Goal: Use online tool/utility: Utilize a website feature to perform a specific function

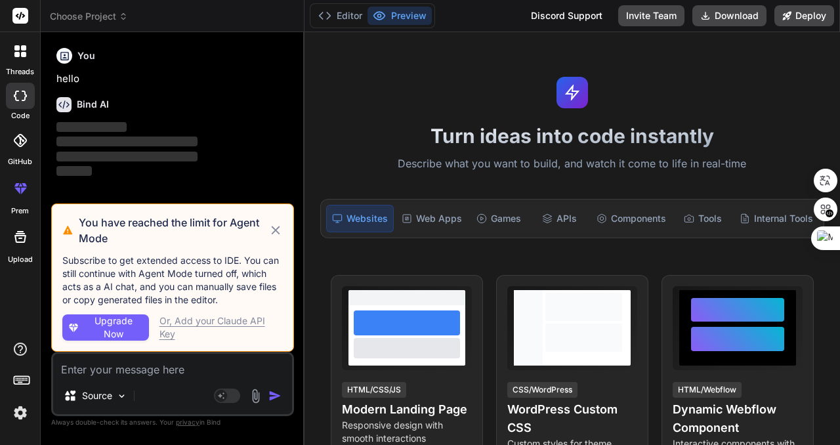
click at [276, 230] on icon at bounding box center [275, 230] width 9 height 9
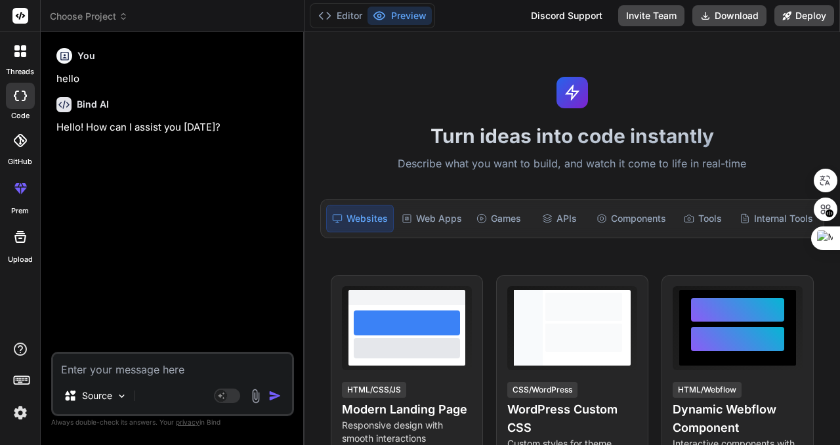
click at [173, 396] on div "Source" at bounding box center [172, 399] width 239 height 32
click at [215, 229] on div "You hello Bind AI Hello! How can I assist you [DATE]?" at bounding box center [174, 197] width 240 height 309
click at [129, 372] on textarea at bounding box center [172, 366] width 239 height 24
click at [100, 16] on span "Choose Project" at bounding box center [89, 16] width 78 height 13
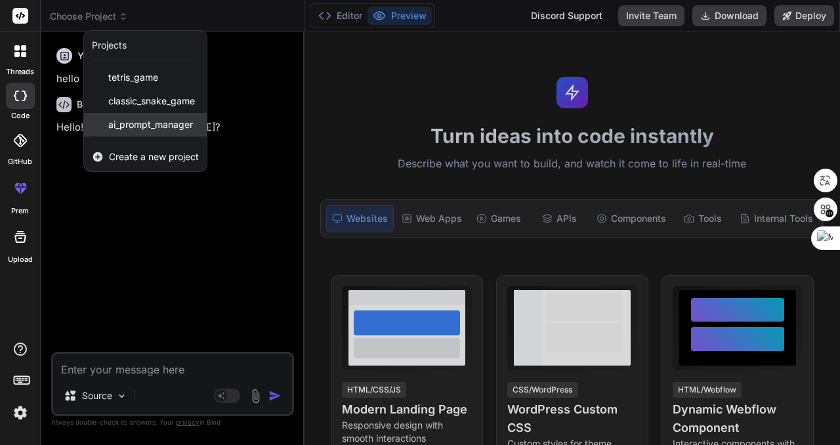
click at [152, 129] on span "ai_prompt_manager" at bounding box center [150, 124] width 85 height 13
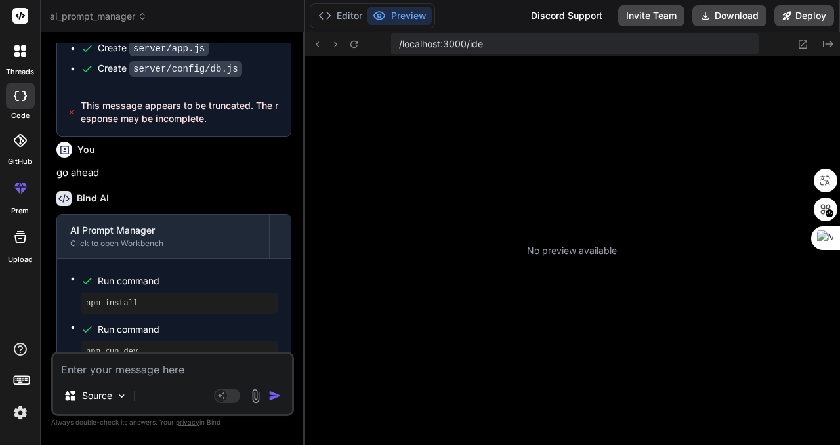
scroll to position [225, 0]
type textarea "x"
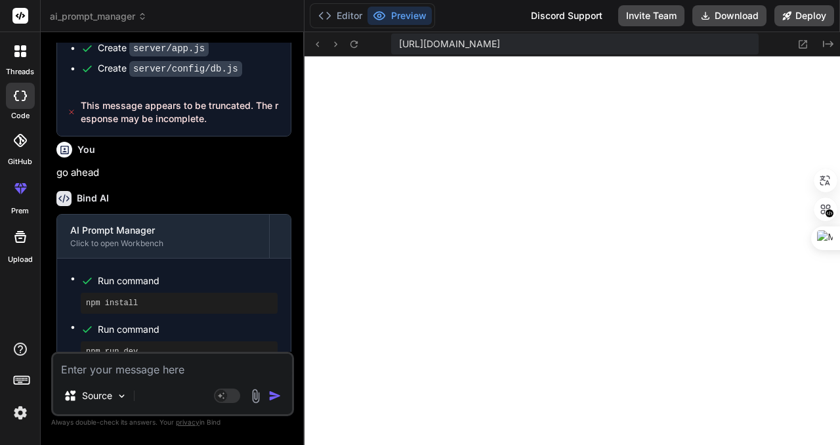
click at [169, 370] on textarea at bounding box center [172, 366] width 239 height 24
type textarea "t"
type textarea "x"
type textarea "tl"
type textarea "x"
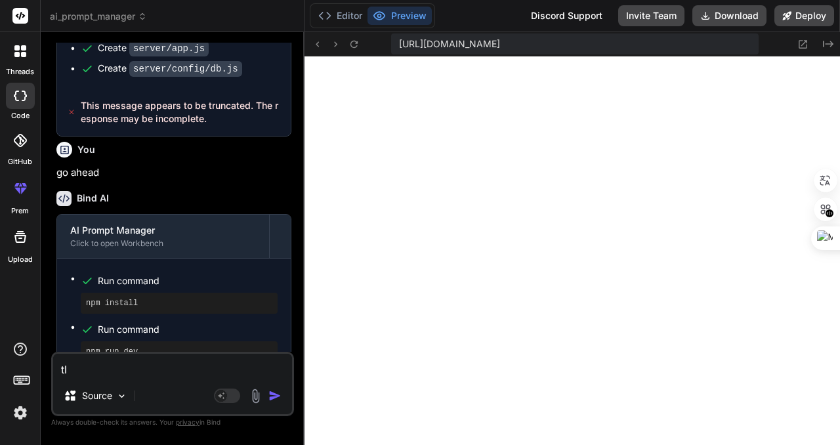
type textarea "t"
type textarea "x"
type textarea "ㅅ"
type textarea "x"
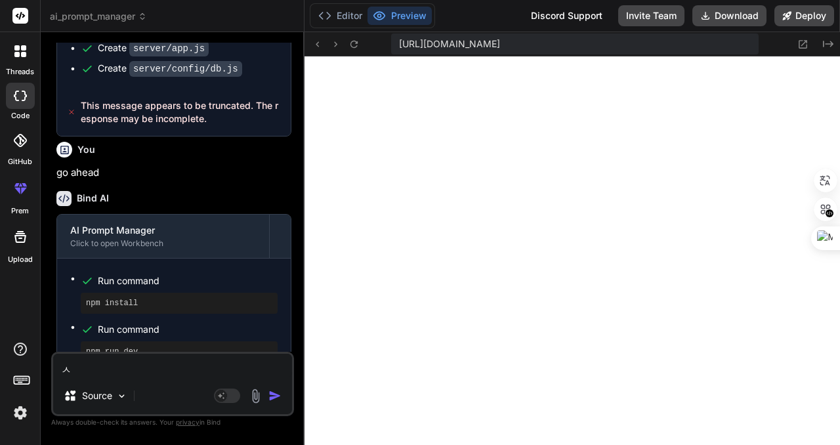
type textarea "시"
type textarea "x"
type textarea "실"
type textarea "x"
type textarea "싫"
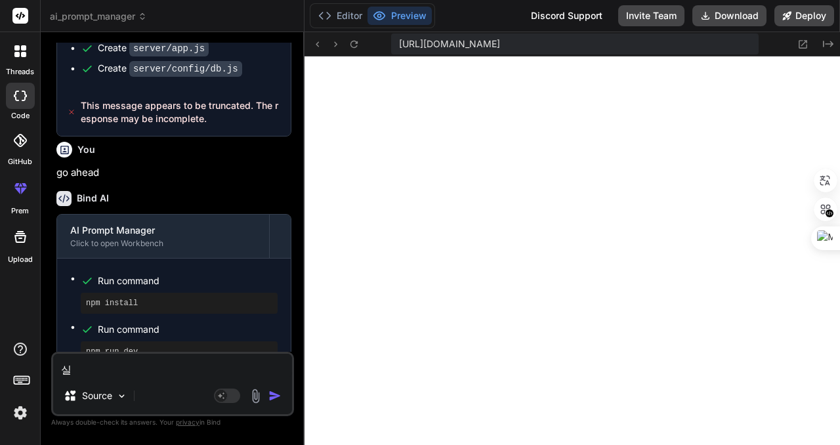
type textarea "x"
type textarea "실히"
type textarea "x"
type textarea "실힝"
type textarea "x"
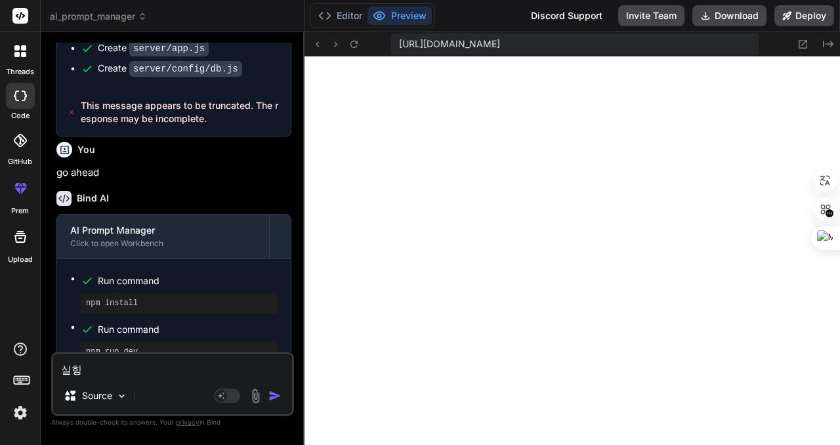
type textarea "실히"
type textarea "x"
type textarea "실ㅎ"
type textarea "x"
type textarea "실"
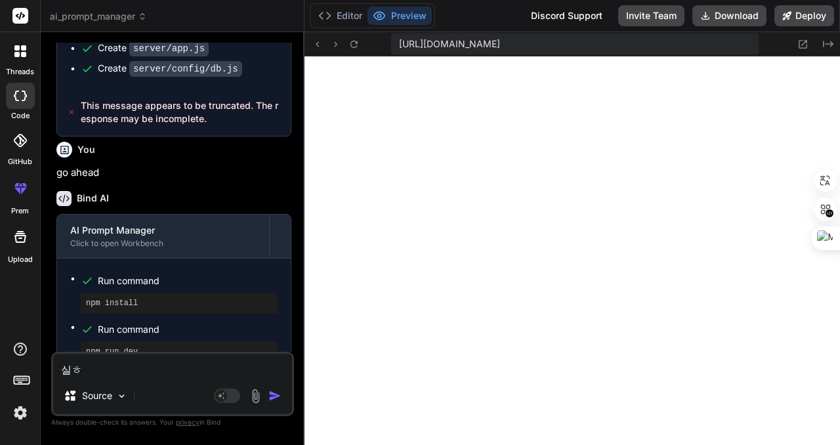
type textarea "x"
type textarea "실ㅎ"
type textarea "x"
type textarea "실해"
type textarea "x"
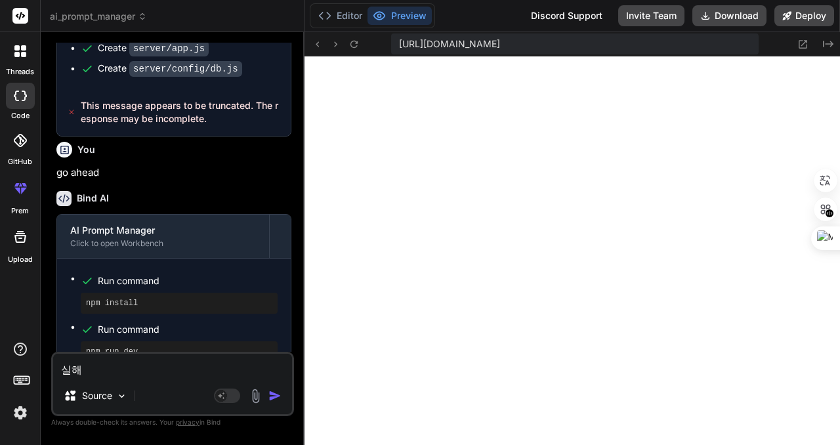
type textarea "실행"
type textarea "x"
type textarea "실행ㅅ"
type textarea "x"
type textarea "실행시"
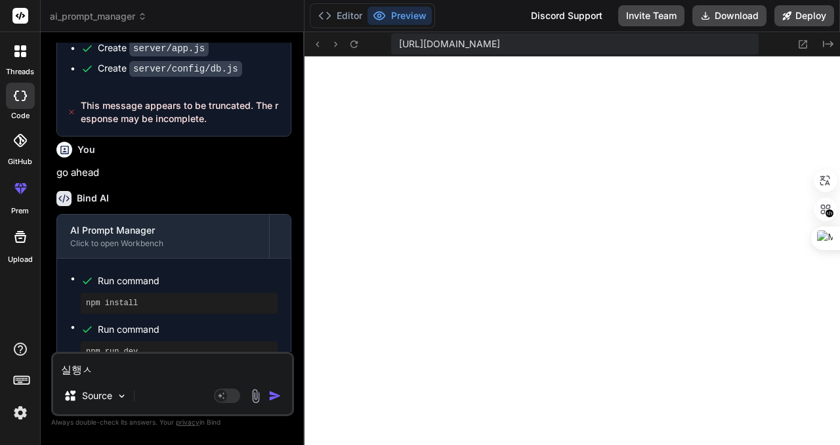
type textarea "x"
type textarea "실행싴"
type textarea "x"
type textarea "실행시키"
type textarea "x"
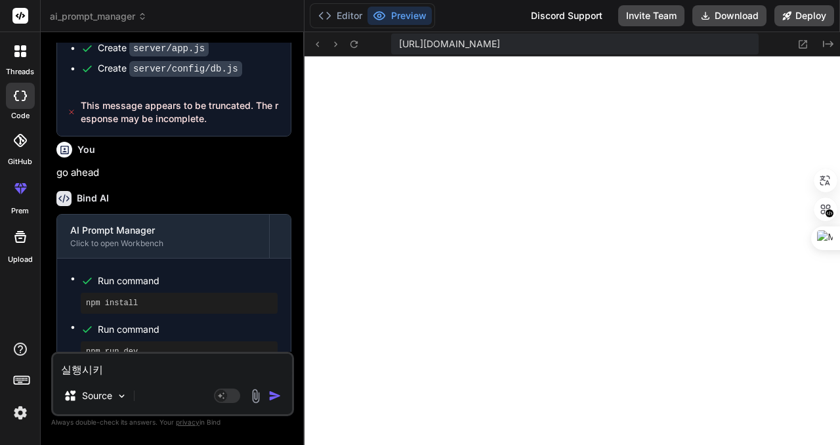
type textarea "실행시킴"
type textarea "x"
type textarea "실행시키며"
type textarea "x"
type textarea "실행시키면"
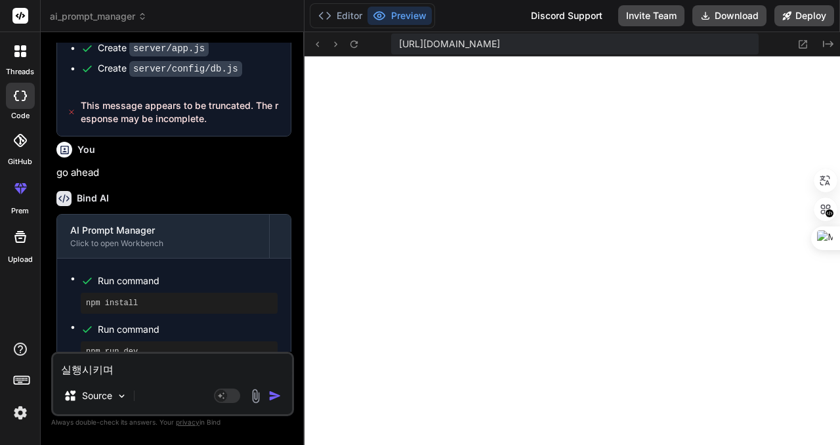
type textarea "x"
type textarea "실행시키면"
type textarea "x"
type textarea "실행시키면 w"
type textarea "x"
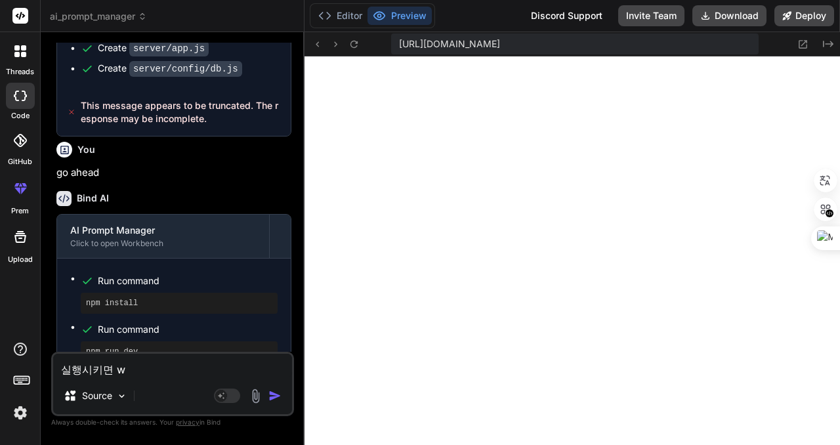
type textarea "실행시키면 wh"
type textarea "x"
type textarea "실행시키면 w"
type textarea "x"
type textarea "실행시키면"
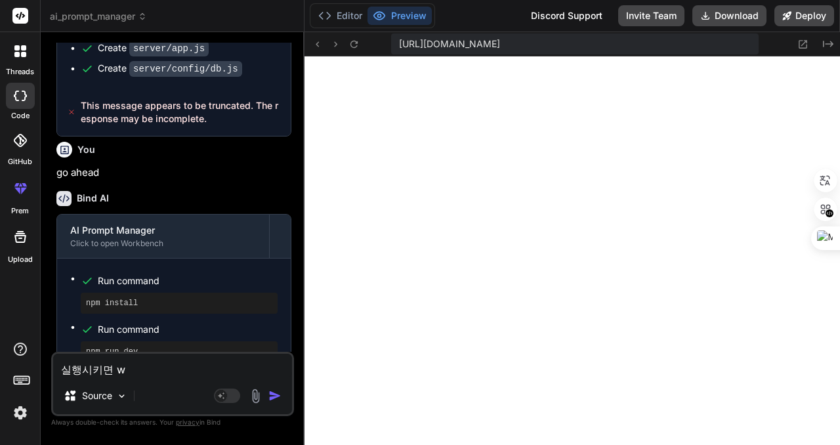
type textarea "x"
type textarea "실행시키면 ㅎ"
type textarea "x"
type textarea "실행시키면 히"
type textarea "x"
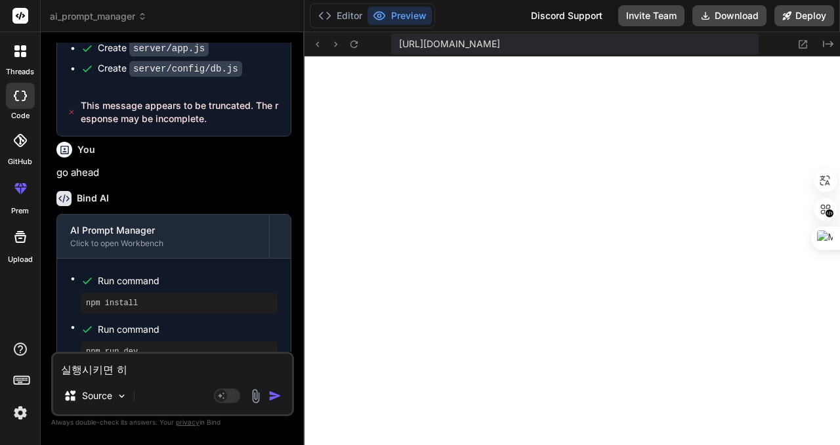
type textarea "실행시키면 ㅎ"
type textarea "x"
type textarea "실행시키면"
type textarea "x"
type textarea "실행시키면 ㅎ"
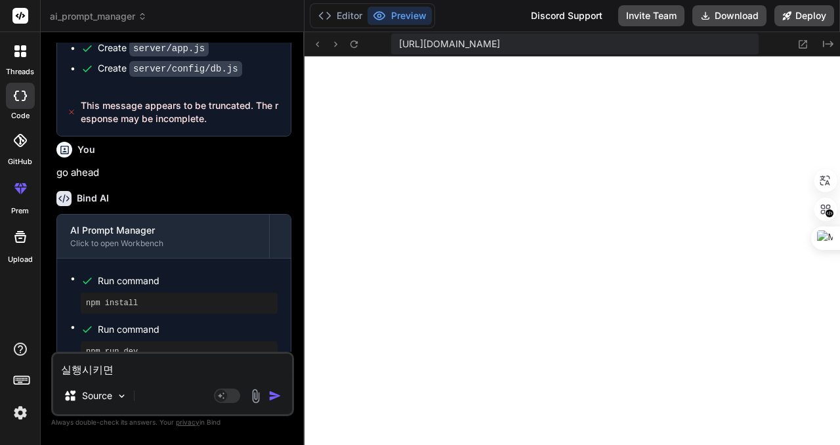
type textarea "x"
type textarea "실행시키면 후"
type textarea "x"
type textarea "실행시키면 ㅎ"
type textarea "x"
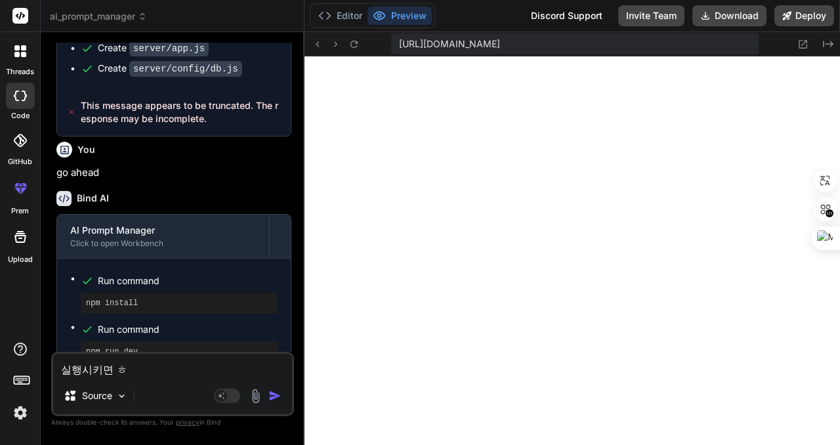
type textarea "실행시키면"
type textarea "x"
type textarea "실행시키면 ㅎ"
type textarea "x"
type textarea "실행시키면 흐"
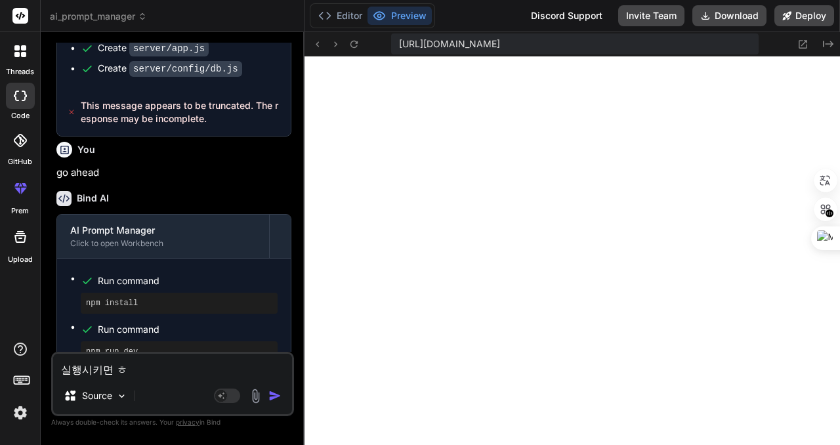
type textarea "x"
type textarea "실행시키면 희"
type textarea "x"
type textarea "실행시키면 흰"
type textarea "x"
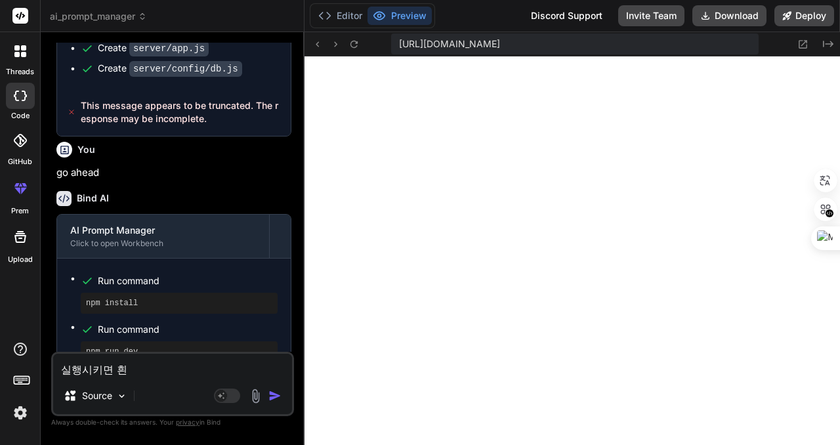
type textarea "실행시키면 흰ㅅ"
type textarea "x"
type textarea "실행시키면 흰새"
type textarea "x"
type textarea "실행시키면 흰색"
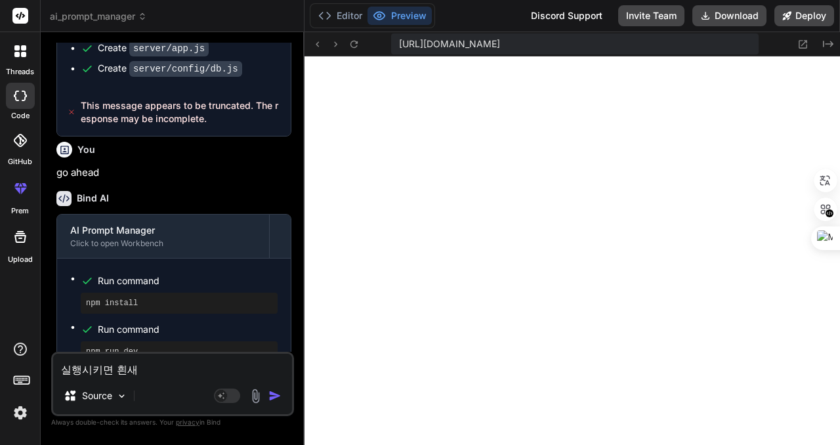
type textarea "x"
type textarea "실행시키면 흰색"
type textarea "x"
type textarea "실행시키면 흰색 b"
type textarea "x"
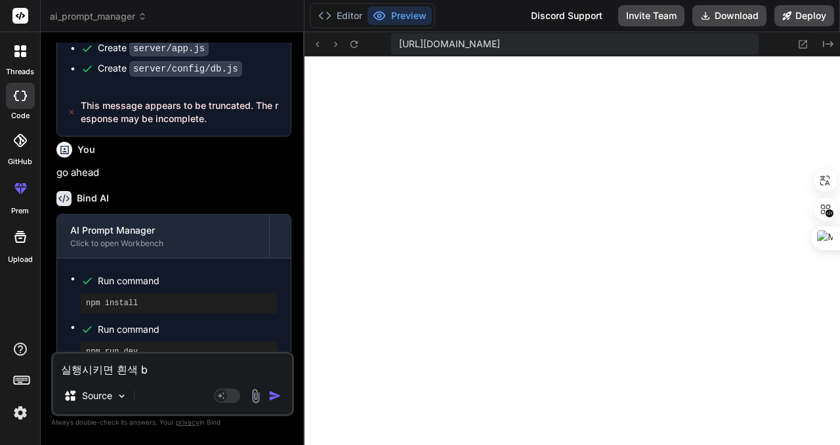
type textarea "실행시키면 흰색 bl"
type textarea "x"
type textarea "실행시키면 흰색 bla"
type textarea "x"
type textarea "실행시키면 흰색 blan"
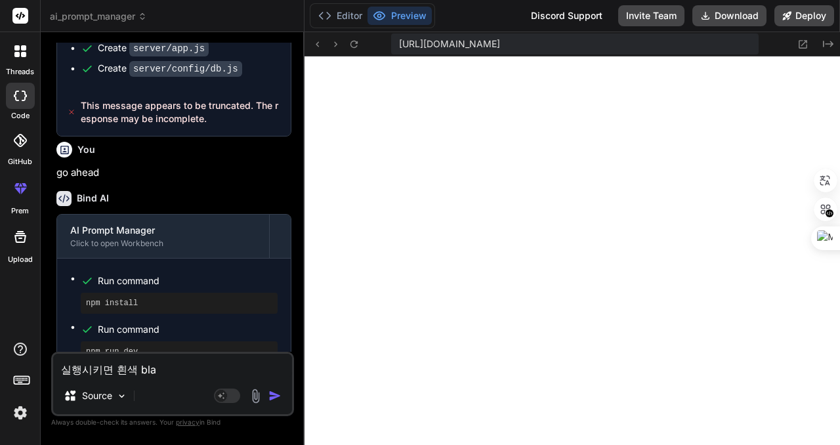
type textarea "x"
type textarea "실행시키면 흰색 blank"
type textarea "x"
type textarea "실행시키면 흰색 blankㅎ"
type textarea "x"
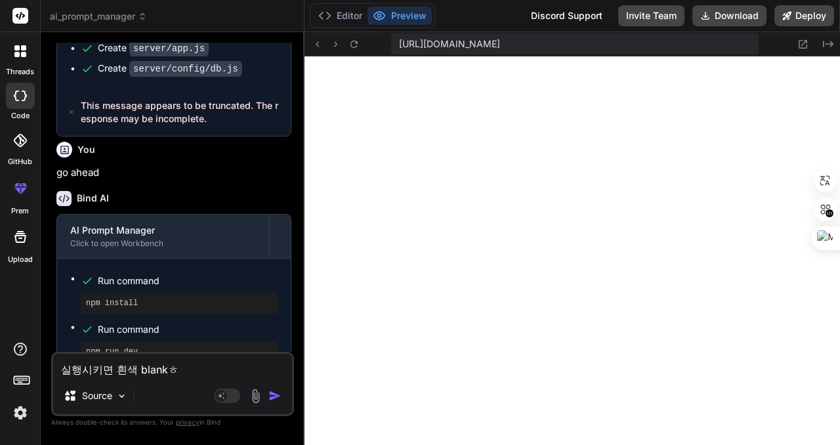
type textarea "실행시키면 흰색 blank호"
type textarea "x"
type textarea "실행시키면 흰색 blank화"
type textarea "x"
type textarea "실행시키면 흰색 blank홤"
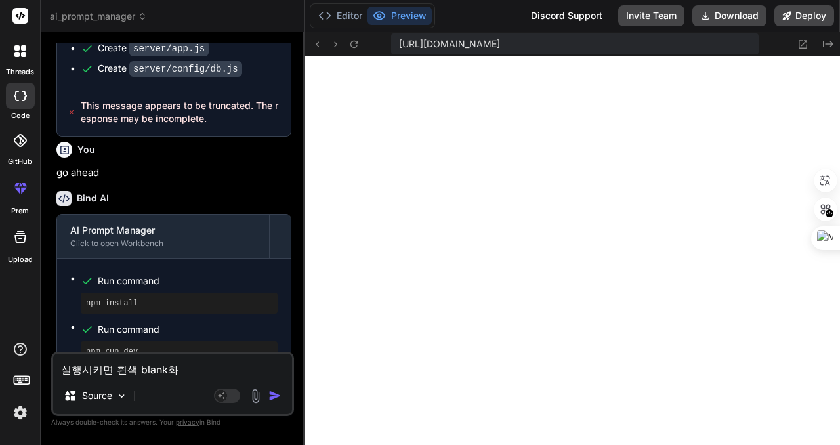
type textarea "x"
type textarea "실행시키면 흰색 blank화며"
type textarea "x"
type textarea "실행시키면 흰색 blank화면"
type textarea "x"
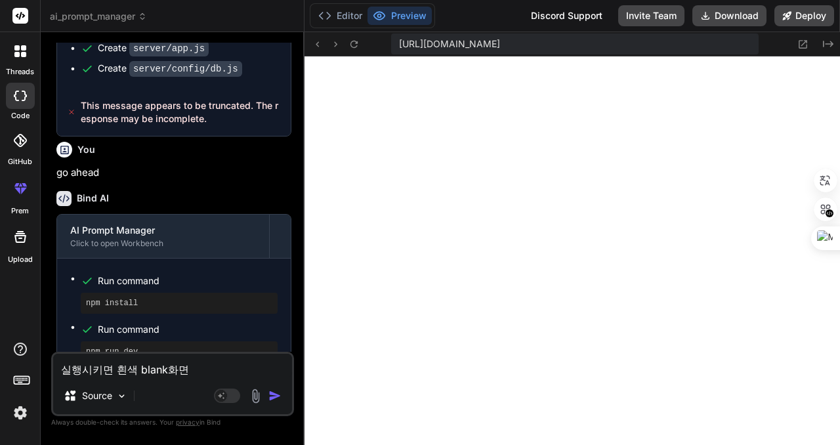
type textarea "실행시키면 흰색 blank화면ㅁ"
type textarea "x"
type textarea "실행시키면 흰색 blank화면마"
type textarea "x"
type textarea "실행시키면 흰색 blank화면만"
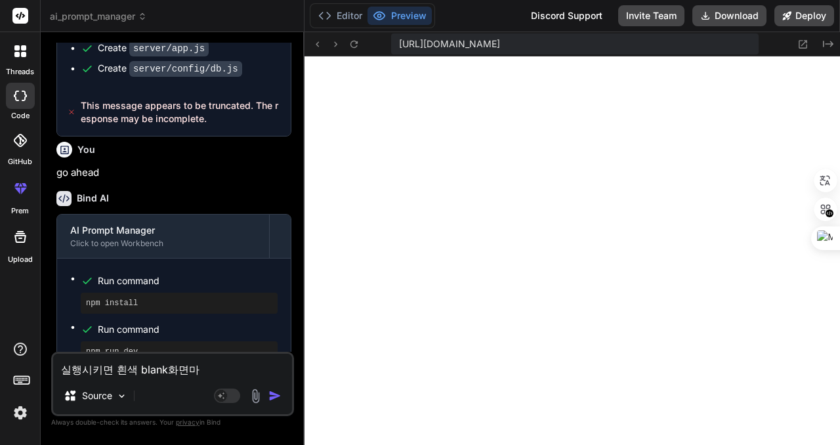
type textarea "x"
type textarea "실행시키면 흰색 blank화면만"
type textarea "x"
type textarea "실행시키면 흰색 blank화면만 ㄴ"
type textarea "x"
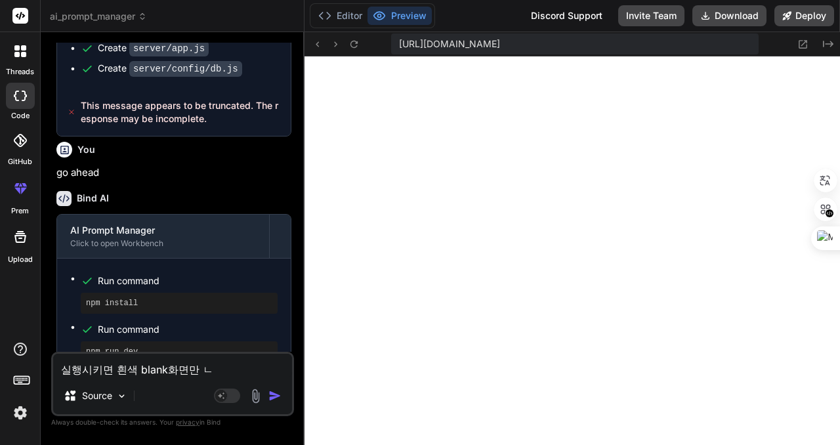
type textarea "실행시키면 흰색 blank화면만 나"
type textarea "x"
type textarea "실행시키면 흰색 blank화면만 낭"
type textarea "x"
type textarea "실행시키면 흰색 blank화면만 나요"
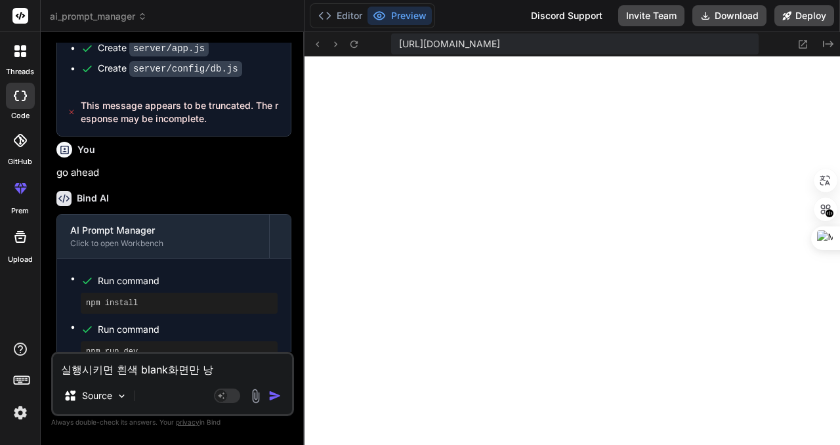
type textarea "x"
type textarea "실행시키면 흰색 blank화면만 나ㅇ"
type textarea "x"
type textarea "실행시키면 흰색 blank화면만 나"
type textarea "x"
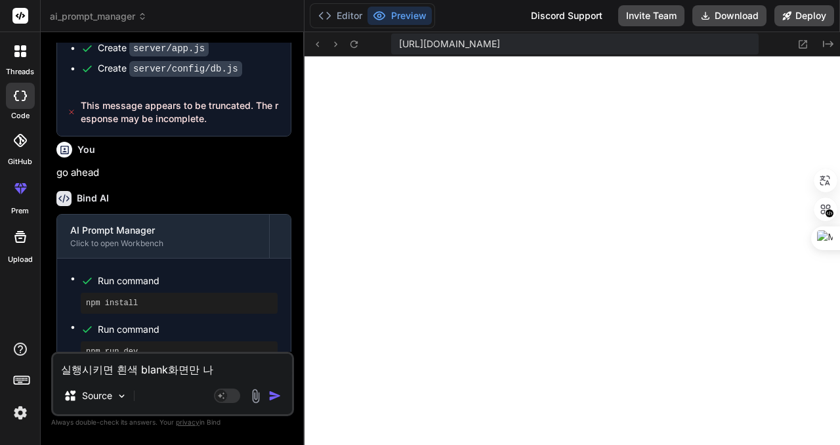
type textarea "실행시키면 흰색 blank화면만 나ㅇ"
type textarea "x"
type textarea "실행시키면 흰색 blank화면만 나오"
type textarea "x"
type textarea "실행시키면 흰색 blank화면만 나와"
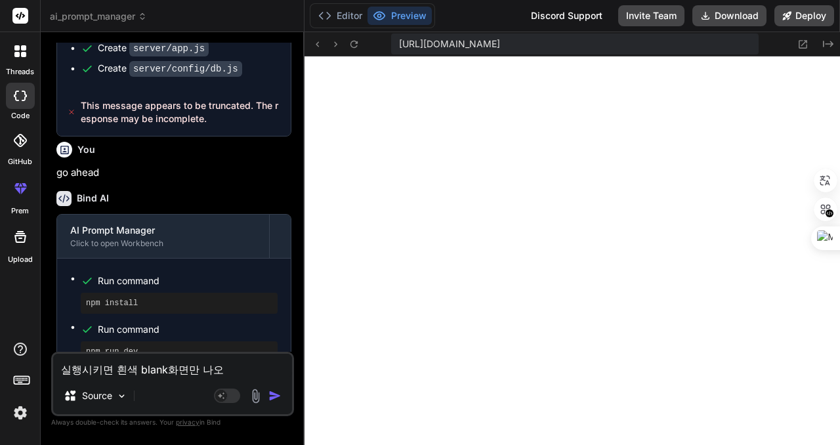
type textarea "x"
type textarea "실행시키면 흰색 blank화면만 나와."
type textarea "x"
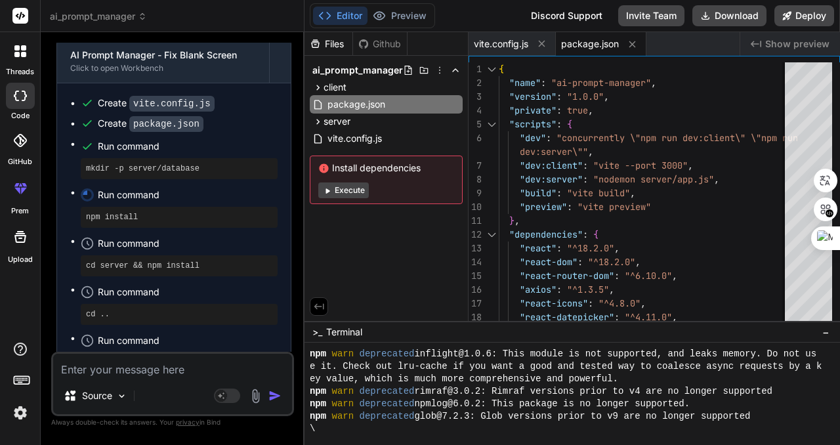
scroll to position [636, 0]
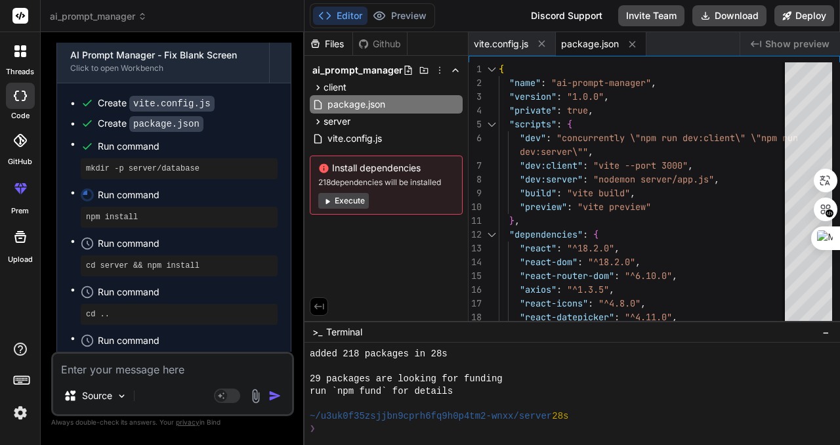
type textarea "x"
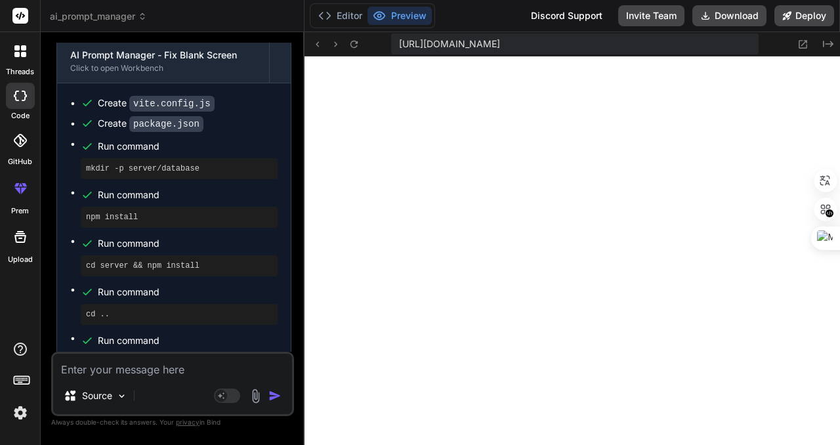
scroll to position [1809, 0]
click at [159, 370] on textarea at bounding box center [172, 366] width 239 height 24
paste textarea "Cannot GET /"
type textarea "Cannot GET /"
type textarea "x"
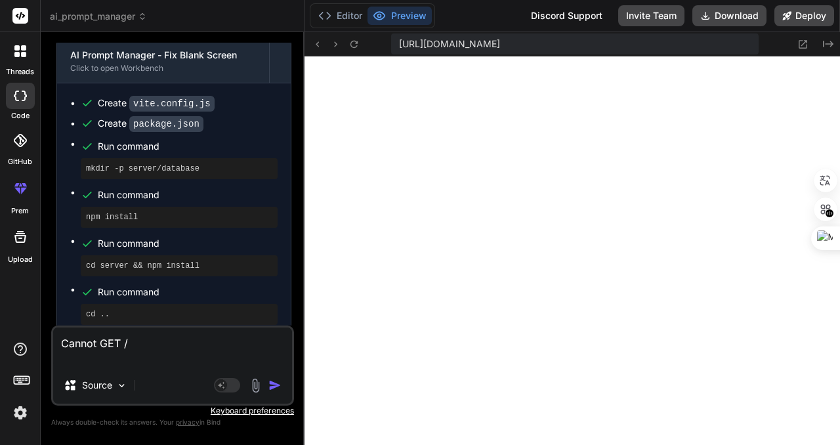
type textarea "Cannot GET / ㅇ"
type textarea "x"
type textarea "Cannot GET / 이"
type textarea "x"
type textarea "Cannot GET / 이"
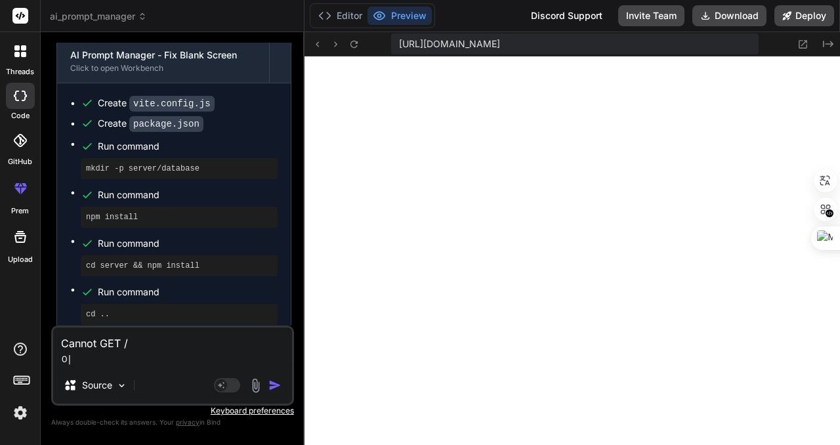
type textarea "x"
type textarea "Cannot GET / 이 ㅁ"
type textarea "x"
type textarea "Cannot GET / 이 메"
type textarea "x"
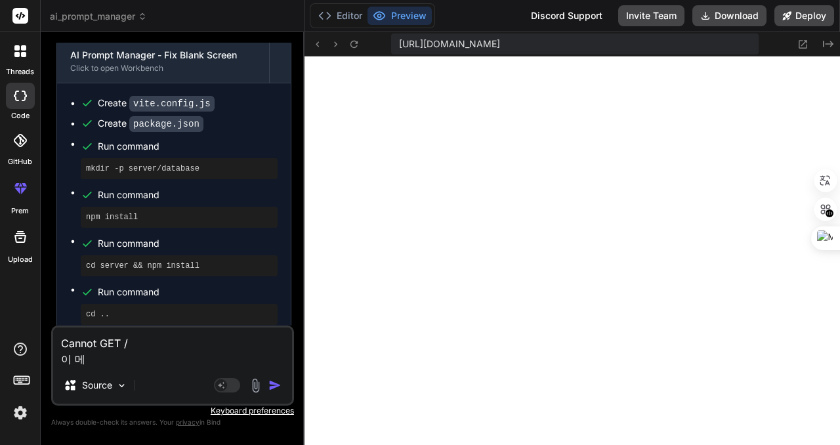
type textarea "Cannot GET / 이 멧"
type textarea "x"
type textarea "Cannot GET / 이 메세"
type textarea "x"
type textarea "Cannot GET / 이 메셎"
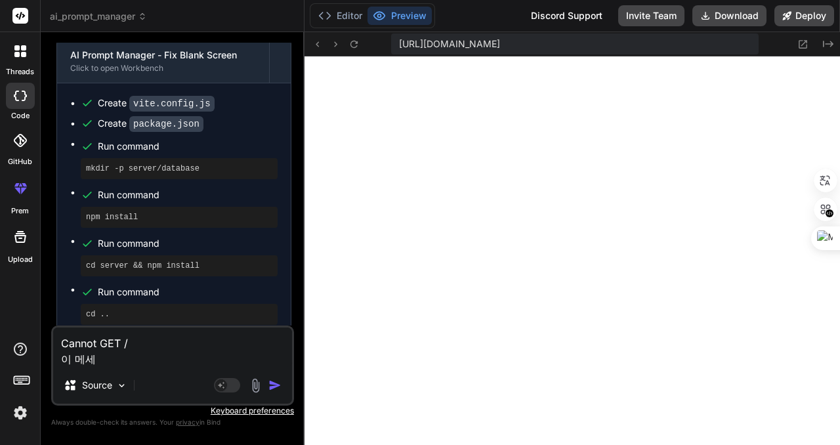
type textarea "x"
type textarea "Cannot GET / 이 메세지"
type textarea "x"
type textarea "Cannot GET / 이 메세직"
type textarea "x"
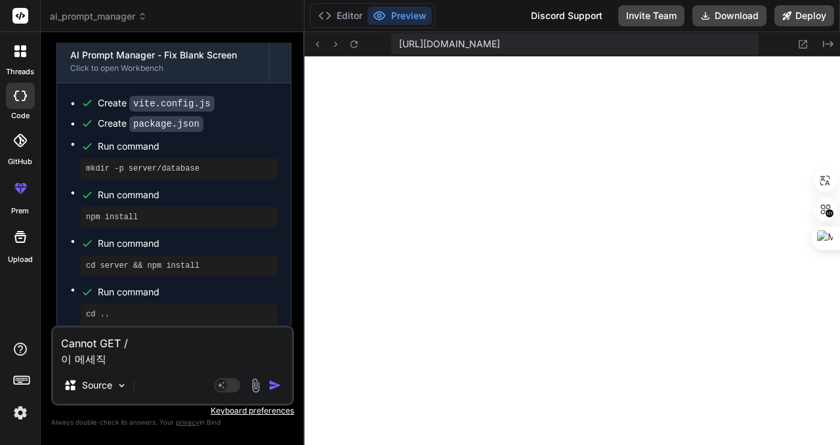
type textarea "Cannot GET / 이 메세지가"
type textarea "x"
type textarea "Cannot GET / 이 메세지가"
type textarea "x"
type textarea "Cannot GET / 이 메세지가 ㅂ"
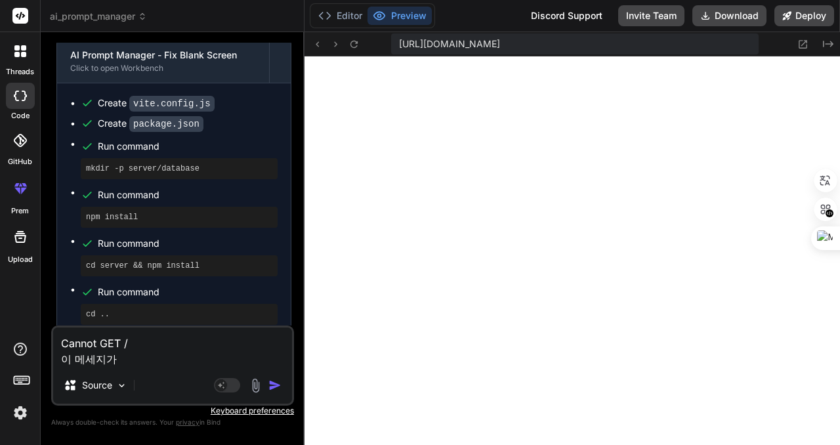
type textarea "x"
type textarea "Cannot GET / 이 메세지가 바"
type textarea "x"
type textarea "Cannot GET / 이 메세지가 발"
type textarea "x"
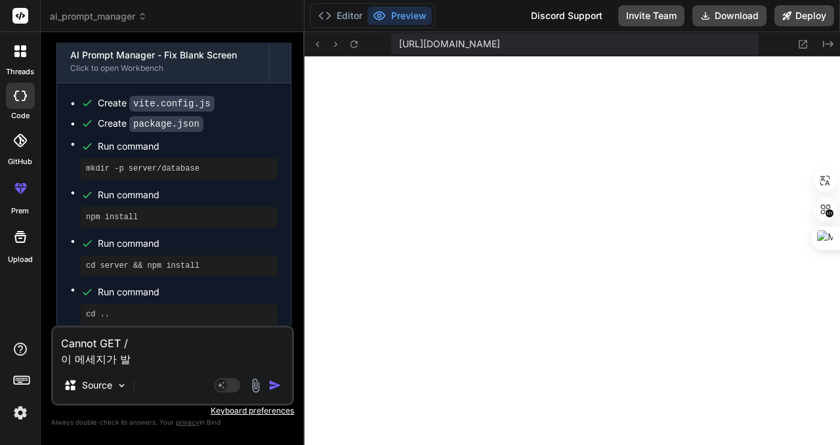
type textarea "Cannot GET / 이 메세지가 밠"
type textarea "x"
type textarea "Cannot GET / 이 메세지가 발새"
type textarea "x"
type textarea "Cannot GET / 이 메세지가 발생"
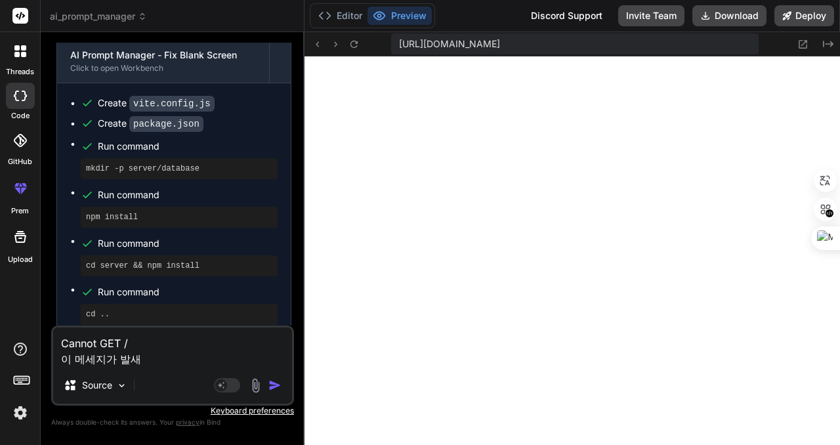
type textarea "x"
type textarea "Cannot GET / 이 메세지가 발생ㅎ"
type textarea "x"
type textarea "Cannot GET / 이 메세지가 발생하"
type textarea "x"
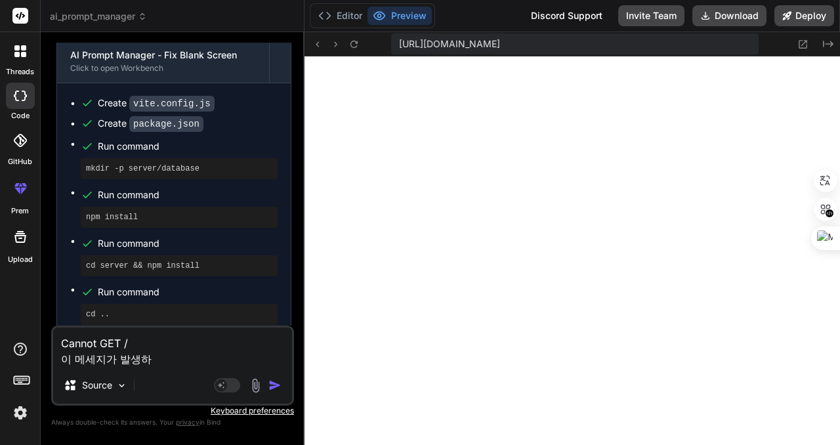
type textarea "Cannot GET / 이 메세지가 발생학"
type textarea "x"
type textarea "Cannot GET / 이 메세지가 발생하고"
type textarea "x"
type textarea "Cannot GET / 이 메세지가 발생하고"
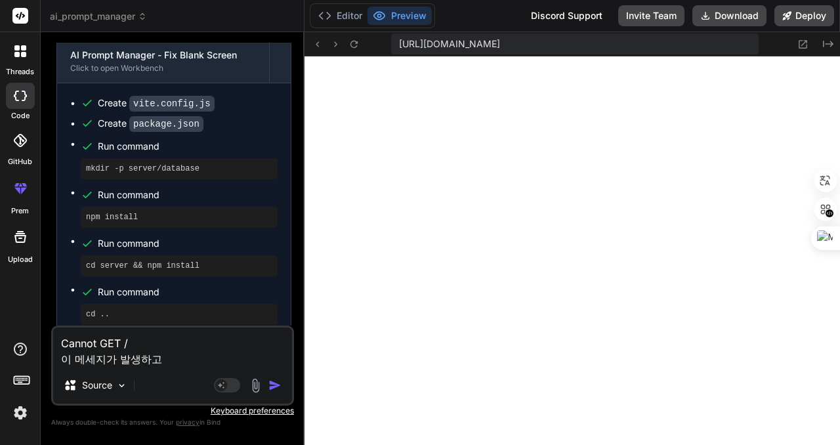
type textarea "x"
type textarea "Cannot GET / 이 메세지가 발생하고 ㅁ"
type textarea "x"
type textarea "Cannot GET / 이 메세지가 발생하고 머"
type textarea "x"
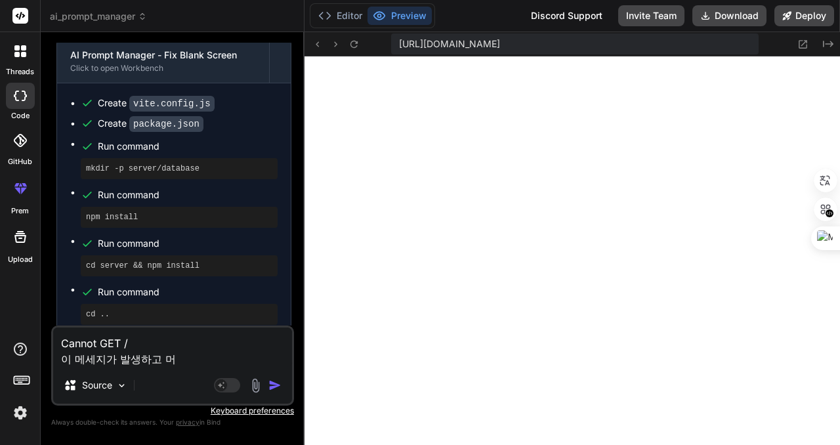
type textarea "Cannot GET / 이 메세지가 발생하고 멈"
type textarea "x"
type textarea "Cannot GET / 이 메세지가 발생하고 멈ㅊ"
type textarea "x"
type textarea "Cannot GET / 이 메세지가 발생하고 멈추"
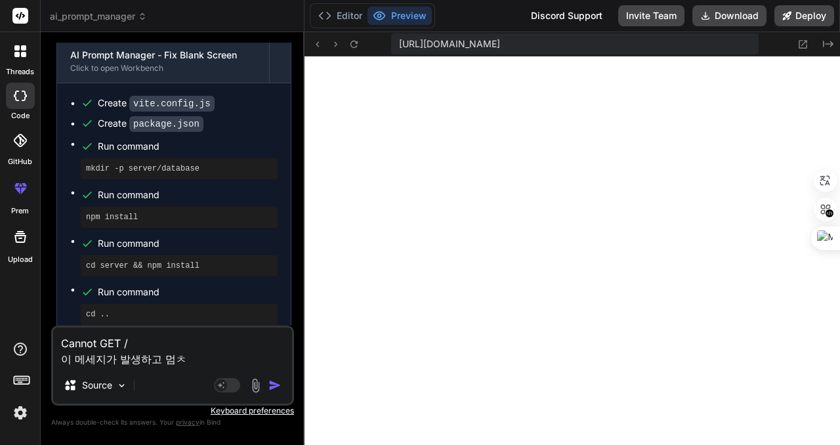
type textarea "x"
type textarea "Cannot GET / 이 메세지가 발생하고 멈춰"
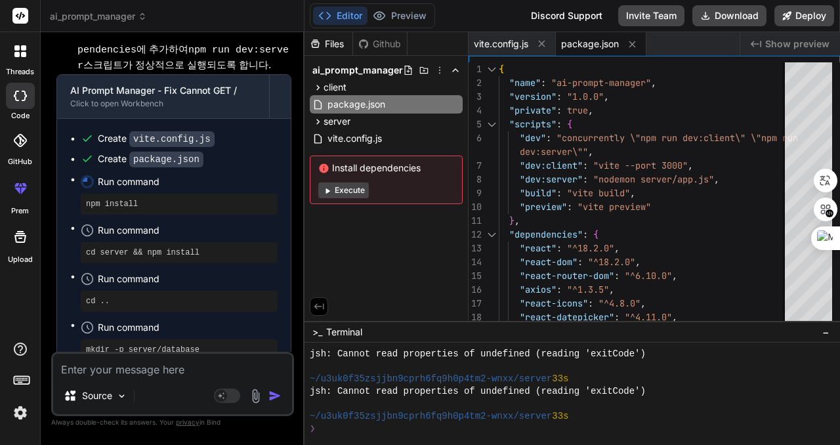
scroll to position [3416, 0]
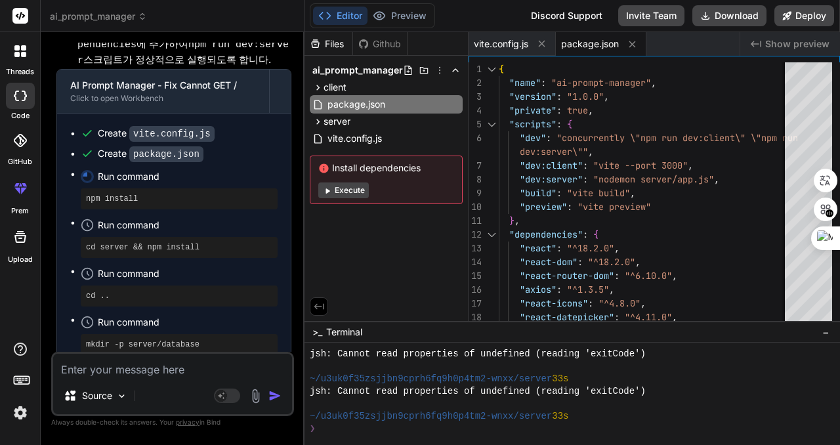
click at [798, 43] on span "Show preview" at bounding box center [797, 43] width 64 height 13
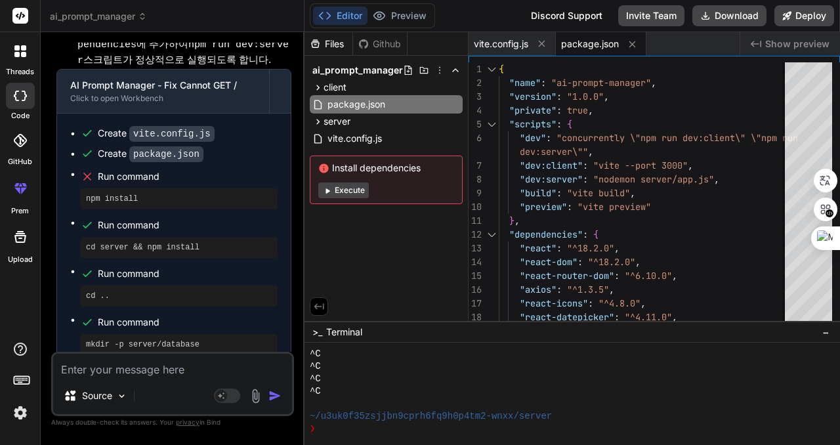
scroll to position [2033, 0]
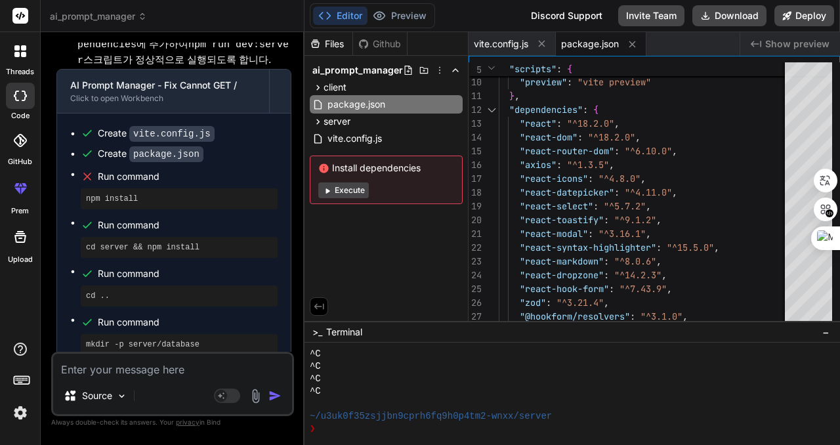
click at [784, 42] on span "Show preview" at bounding box center [797, 43] width 64 height 13
click at [517, 390] on div "^C" at bounding box center [566, 391] width 513 height 12
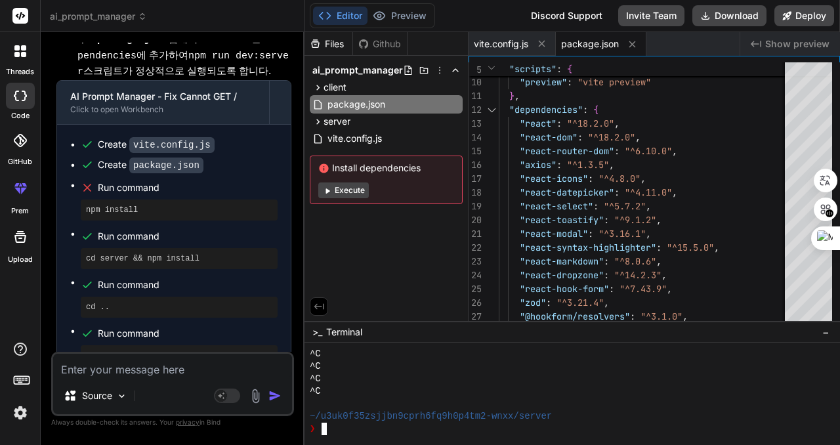
scroll to position [3416, 0]
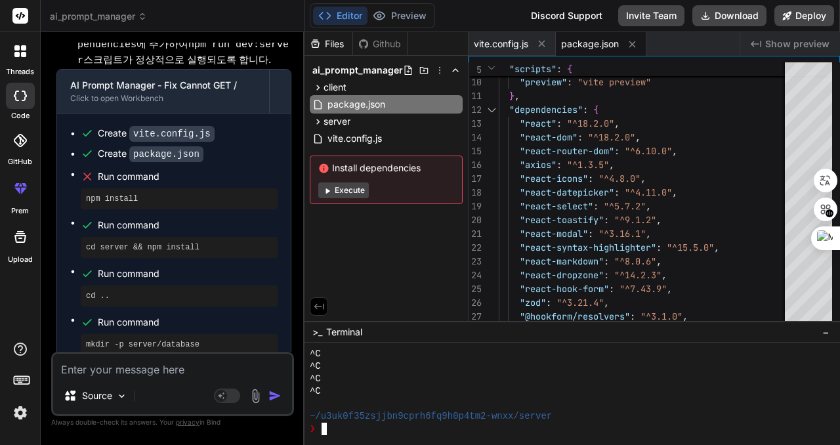
click at [448, 383] on div "^C" at bounding box center [566, 379] width 513 height 12
click at [370, 383] on div "^C" at bounding box center [566, 379] width 513 height 12
click at [395, 379] on div "^C" at bounding box center [566, 379] width 513 height 12
click at [343, 330] on span "Terminal" at bounding box center [344, 332] width 36 height 13
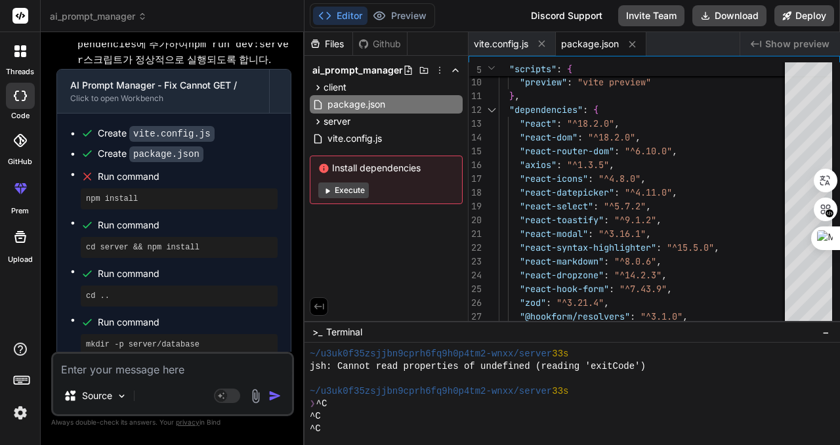
scroll to position [2033, 0]
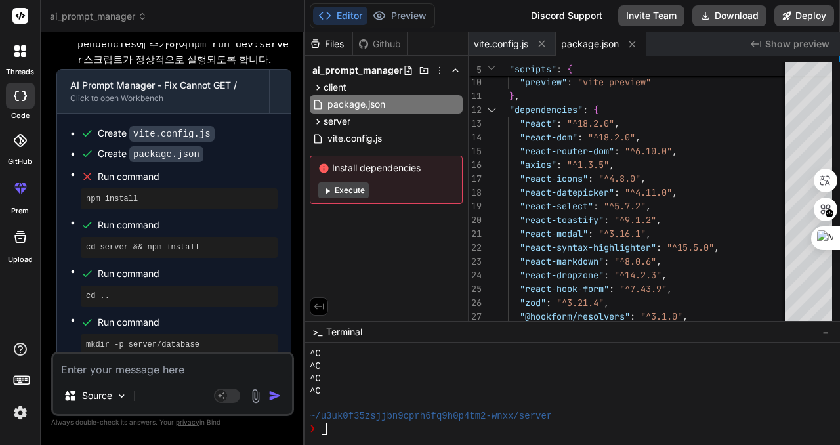
click at [378, 398] on div at bounding box center [566, 404] width 513 height 12
click at [151, 366] on textarea at bounding box center [172, 366] width 239 height 24
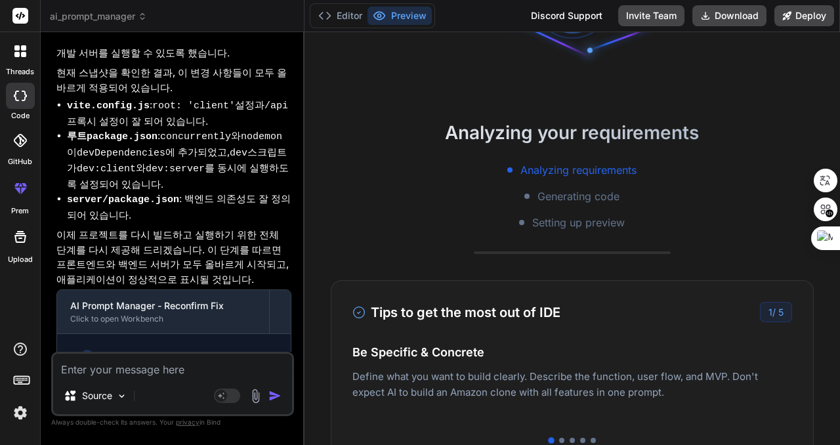
scroll to position [4078, 0]
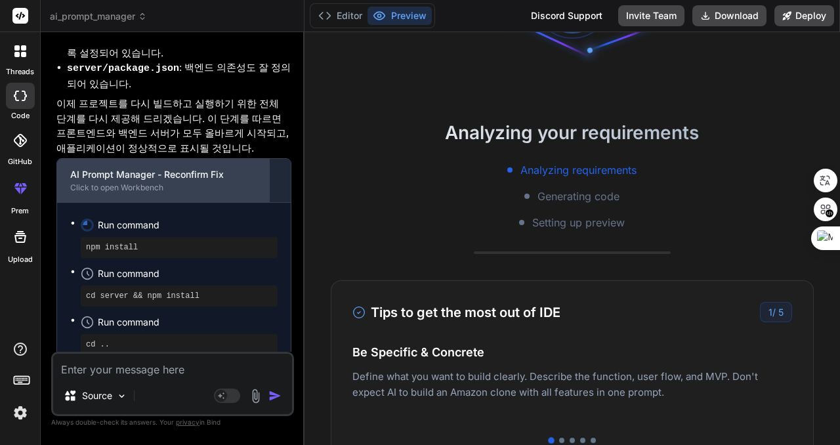
click at [148, 168] on div "AI Prompt Manager - Reconfirm Fix" at bounding box center [163, 174] width 186 height 13
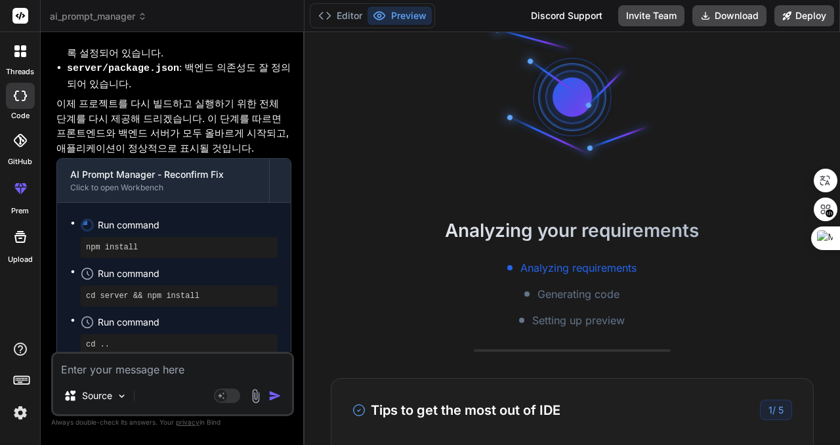
scroll to position [0, 0]
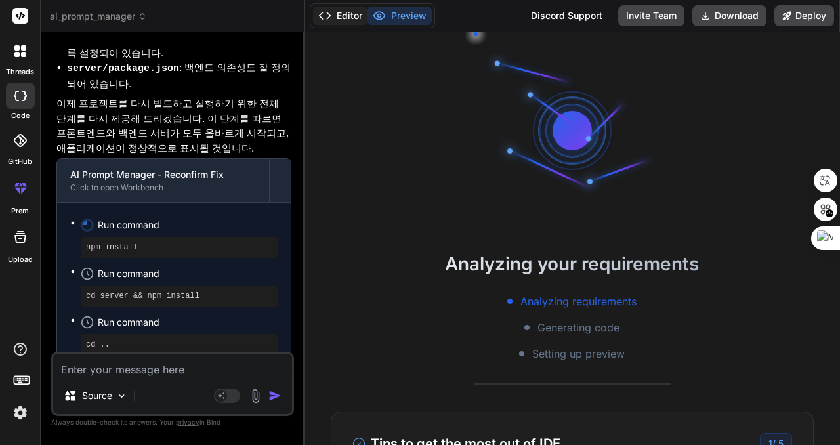
click at [339, 17] on button "Editor" at bounding box center [340, 16] width 54 height 18
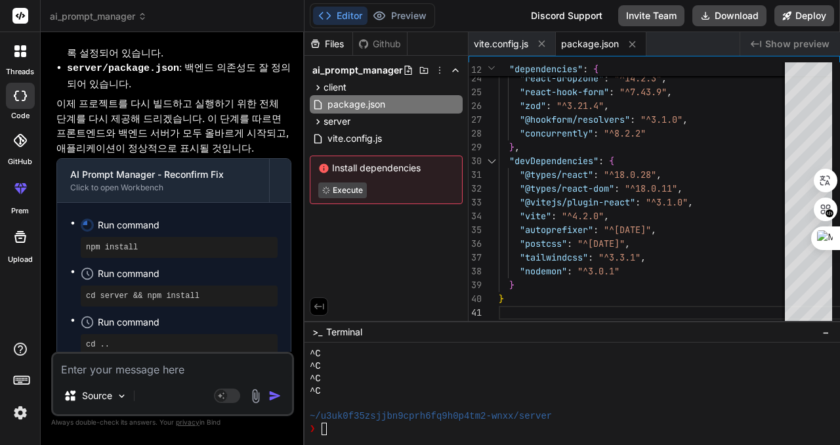
scroll to position [2033, 0]
click at [398, 14] on button "Preview" at bounding box center [400, 16] width 64 height 18
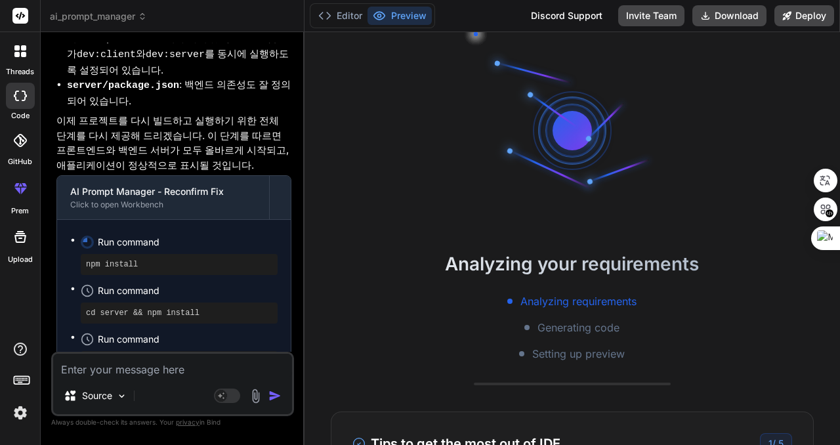
scroll to position [4066, 0]
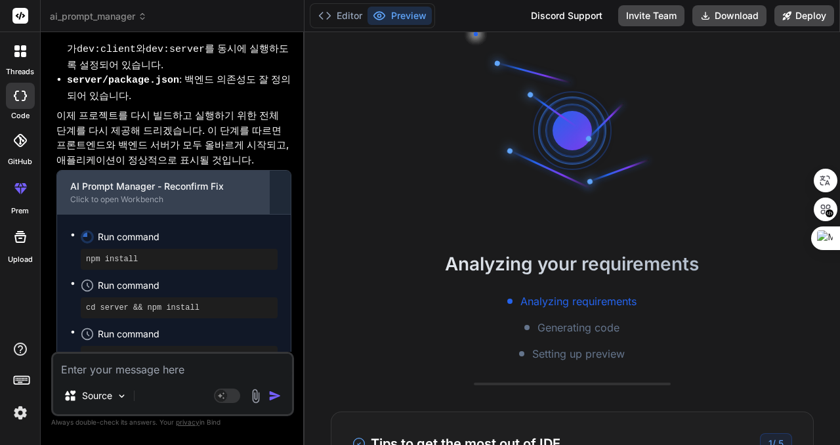
click at [207, 180] on div "AI Prompt Manager - Reconfirm Fix" at bounding box center [163, 186] width 186 height 13
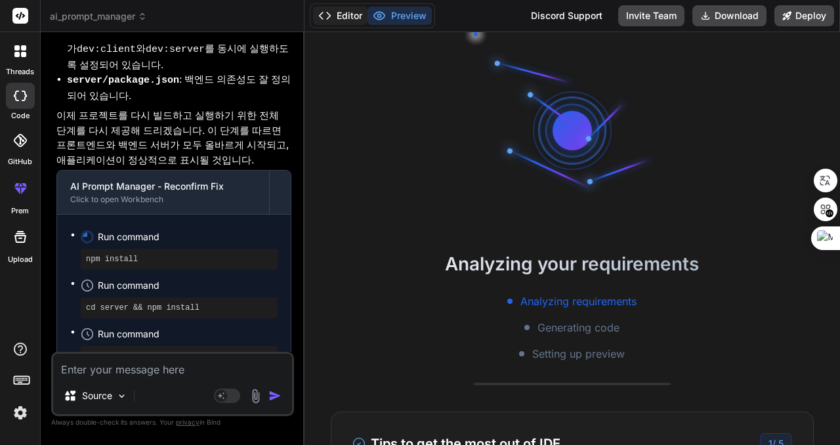
click at [352, 16] on button "Editor" at bounding box center [340, 16] width 54 height 18
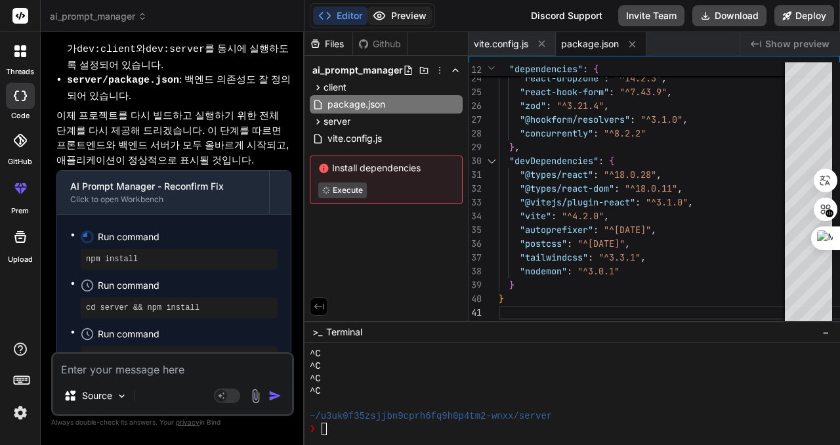
click at [396, 13] on button "Preview" at bounding box center [400, 16] width 64 height 18
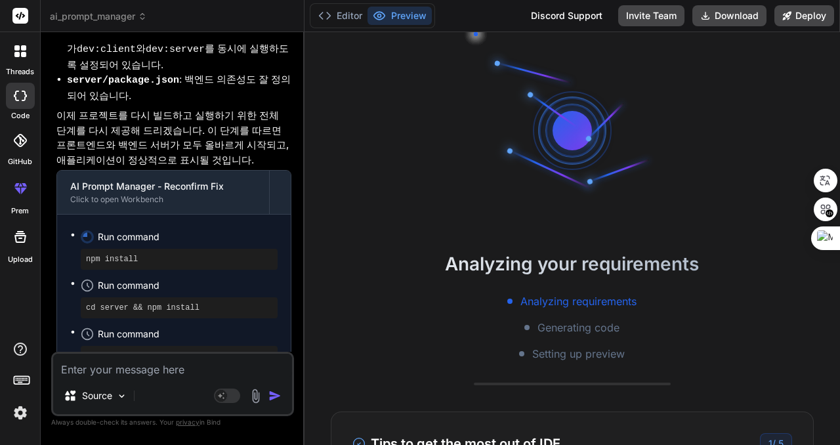
click at [88, 230] on icon at bounding box center [87, 236] width 13 height 13
click at [103, 254] on pre "npm install" at bounding box center [179, 259] width 186 height 11
click at [123, 254] on pre "npm install" at bounding box center [179, 259] width 186 height 11
click at [81, 228] on li "Run command npm install" at bounding box center [179, 249] width 197 height 42
click at [187, 254] on pre "npm install" at bounding box center [179, 259] width 186 height 11
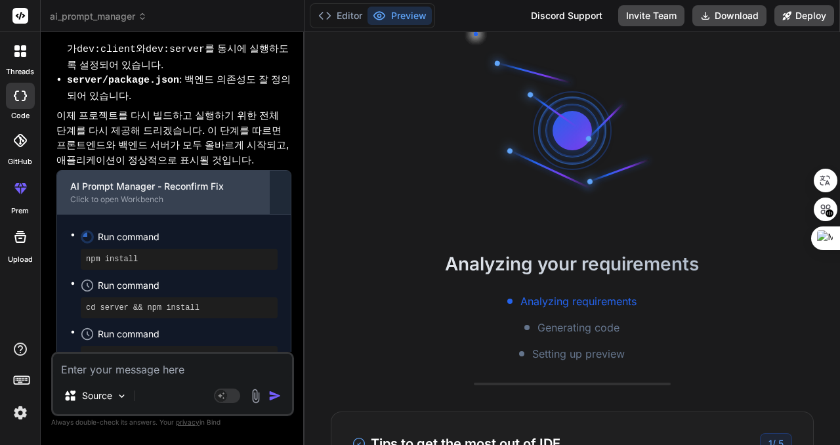
click at [180, 180] on div "AI Prompt Manager - Reconfirm Fix" at bounding box center [163, 186] width 186 height 13
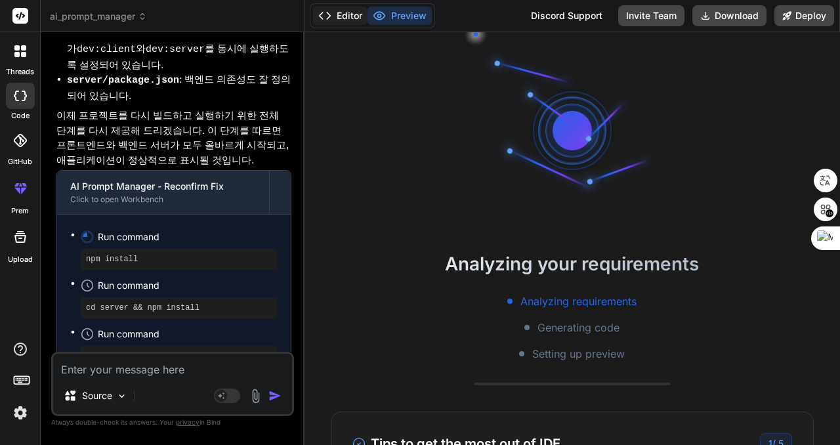
click at [339, 12] on button "Editor" at bounding box center [340, 16] width 54 height 18
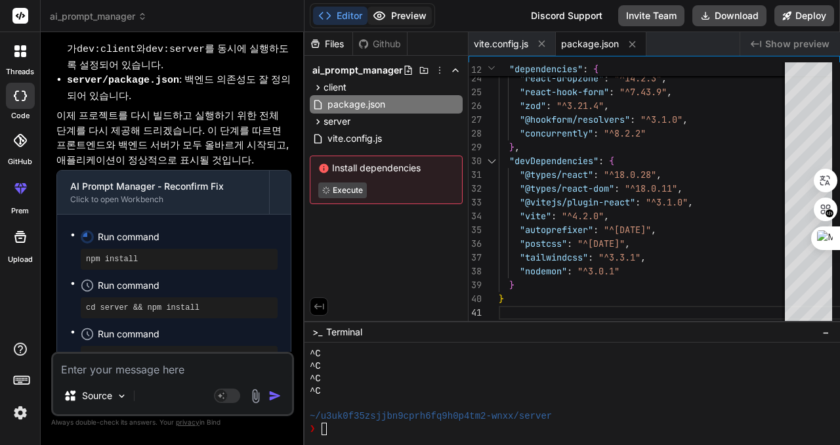
click at [385, 13] on icon at bounding box center [379, 15] width 13 height 13
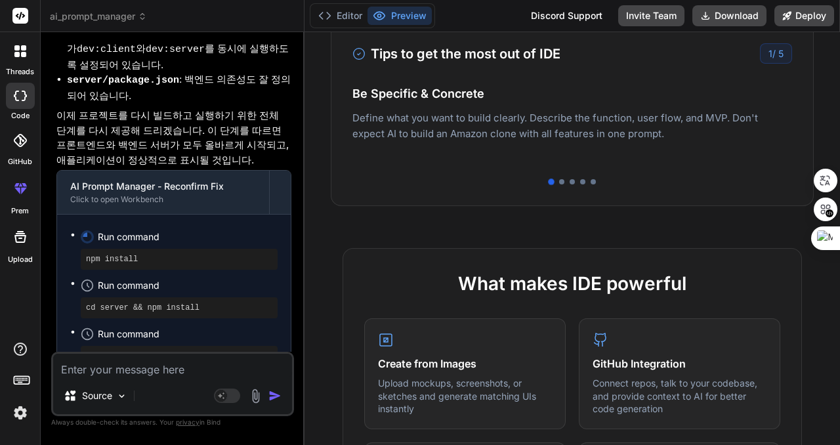
scroll to position [394, 0]
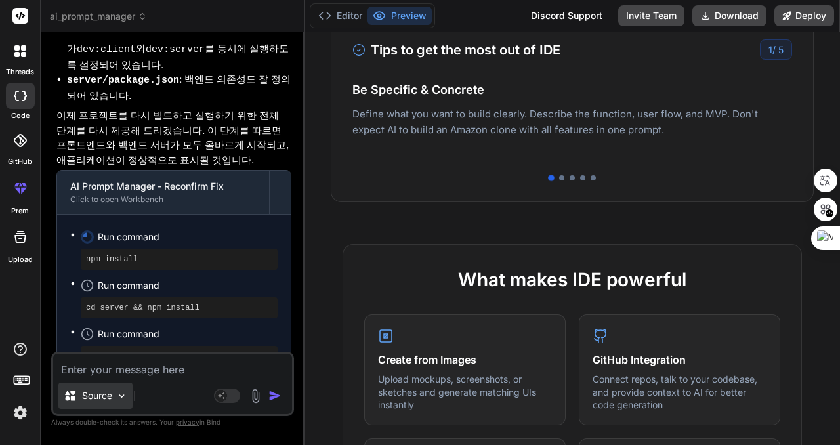
click at [118, 396] on img at bounding box center [121, 396] width 11 height 11
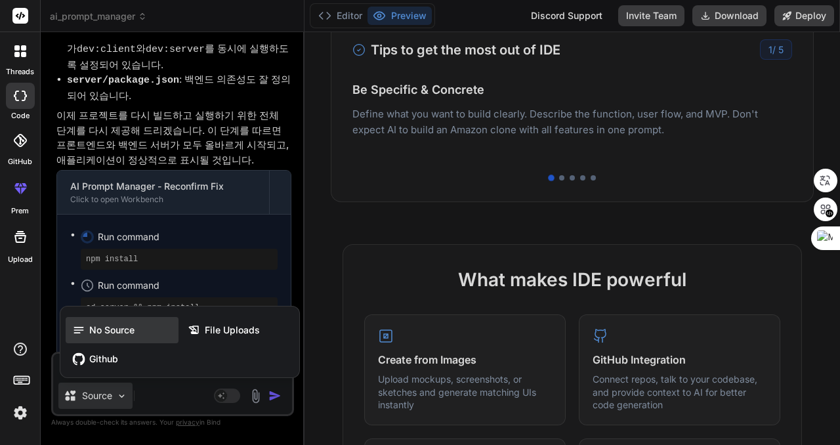
click at [108, 324] on span "No Source" at bounding box center [111, 330] width 45 height 13
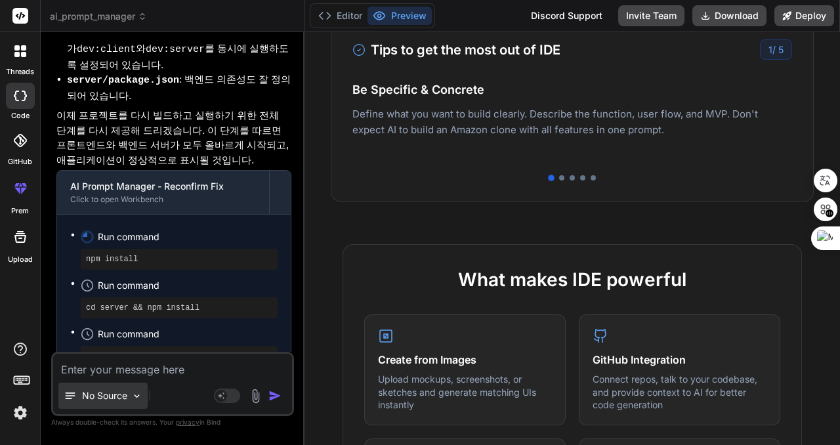
click at [108, 400] on p "No Source" at bounding box center [104, 395] width 45 height 13
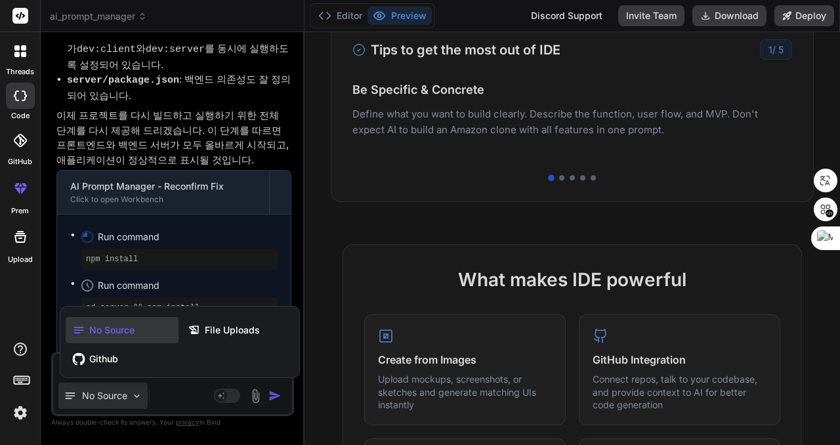
click at [108, 400] on div at bounding box center [420, 222] width 840 height 445
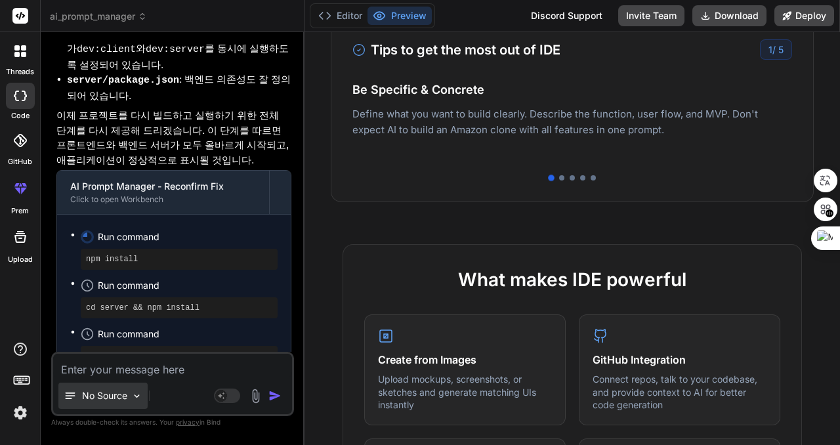
click at [108, 400] on p "No Source" at bounding box center [104, 395] width 45 height 13
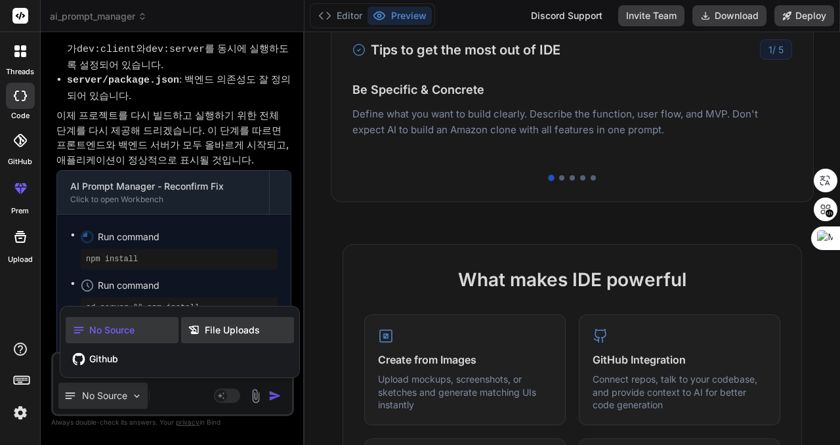
click at [233, 328] on span "File Uploads" at bounding box center [232, 330] width 55 height 13
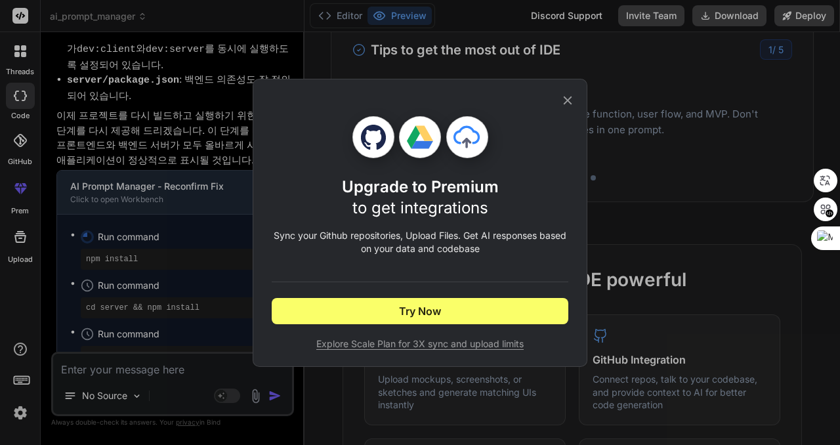
click at [572, 97] on icon at bounding box center [568, 100] width 14 height 14
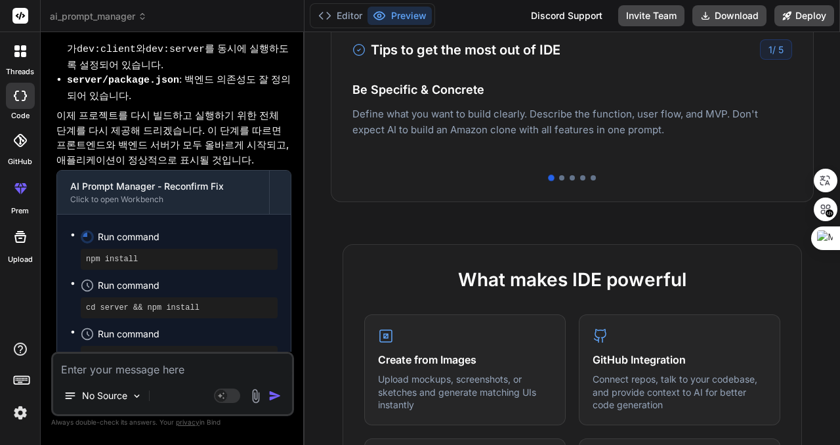
click at [83, 410] on div "No Source" at bounding box center [100, 399] width 95 height 32
click at [96, 398] on p "No Source" at bounding box center [104, 395] width 45 height 13
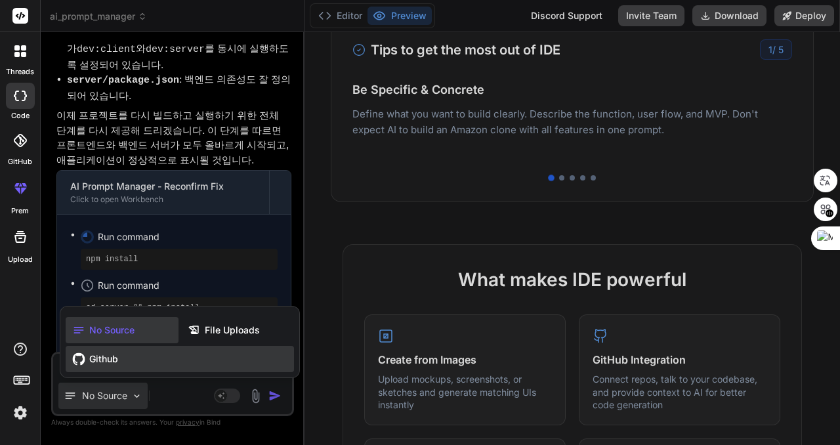
click at [102, 360] on span "Github" at bounding box center [103, 359] width 29 height 13
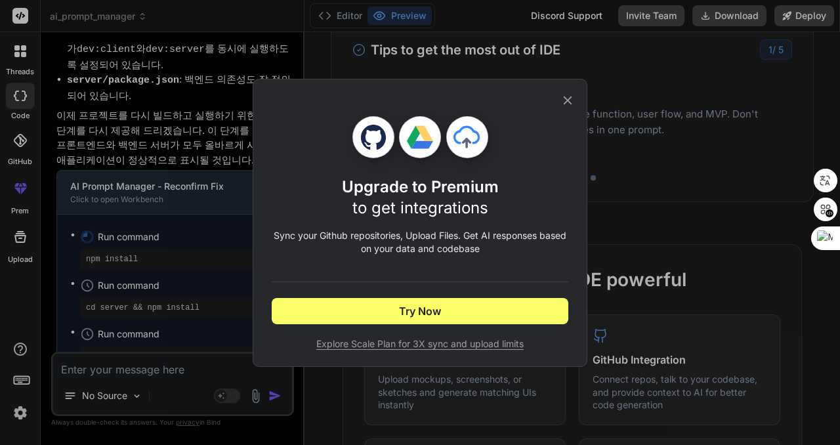
click at [572, 98] on icon at bounding box center [568, 100] width 14 height 14
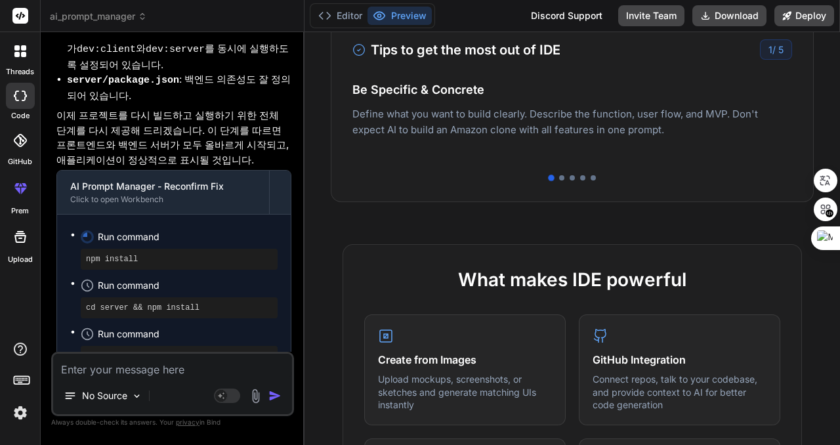
click at [22, 381] on icon at bounding box center [21, 379] width 18 height 18
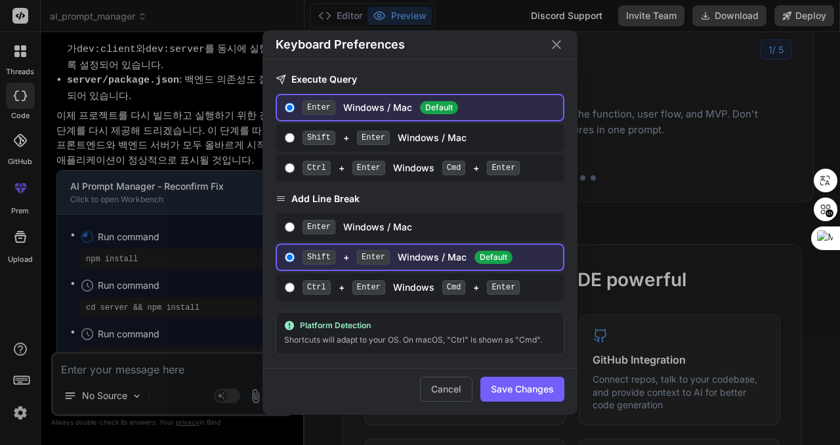
click at [565, 45] on div "Keyboard Preferences" at bounding box center [420, 45] width 315 height 30
click at [555, 44] on icon "Close" at bounding box center [556, 44] width 9 height 9
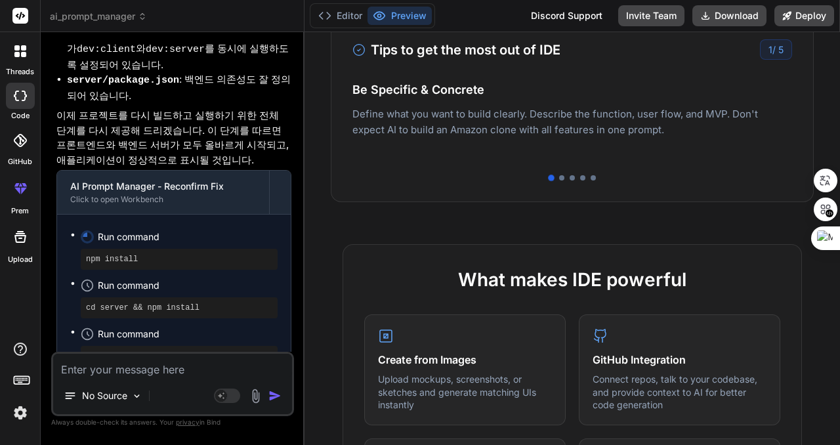
click at [18, 416] on img at bounding box center [20, 413] width 22 height 22
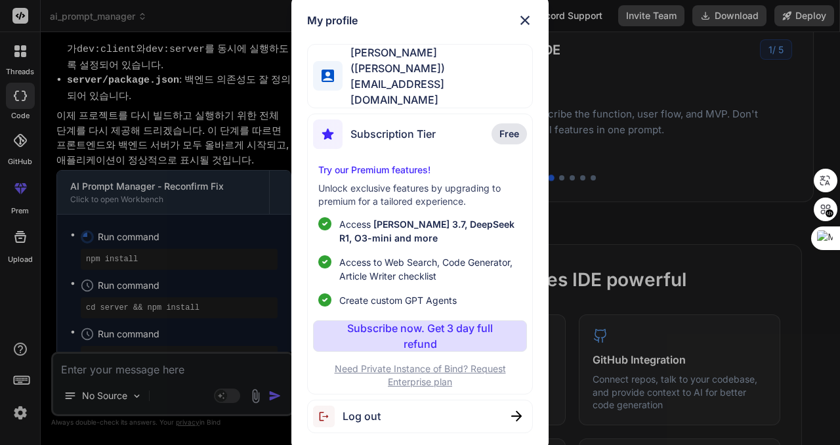
click at [525, 26] on img at bounding box center [525, 20] width 16 height 16
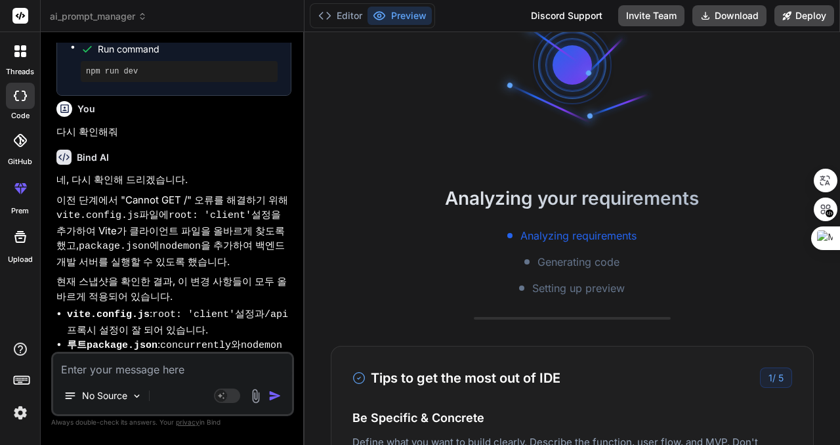
scroll to position [0, 0]
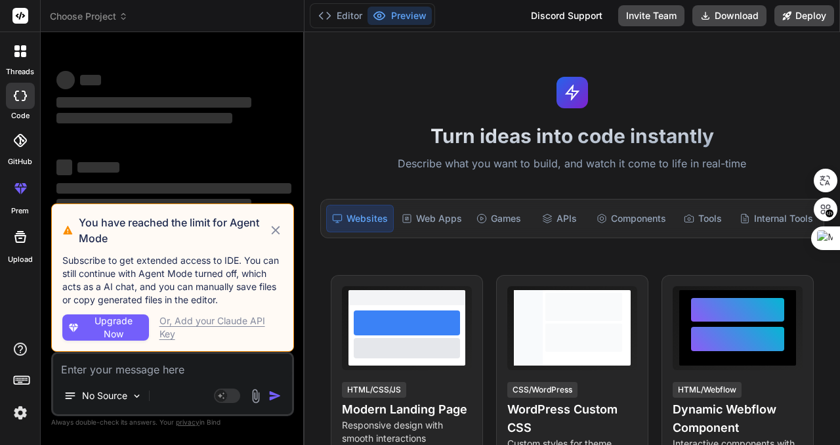
click at [280, 232] on icon at bounding box center [275, 231] width 14 height 16
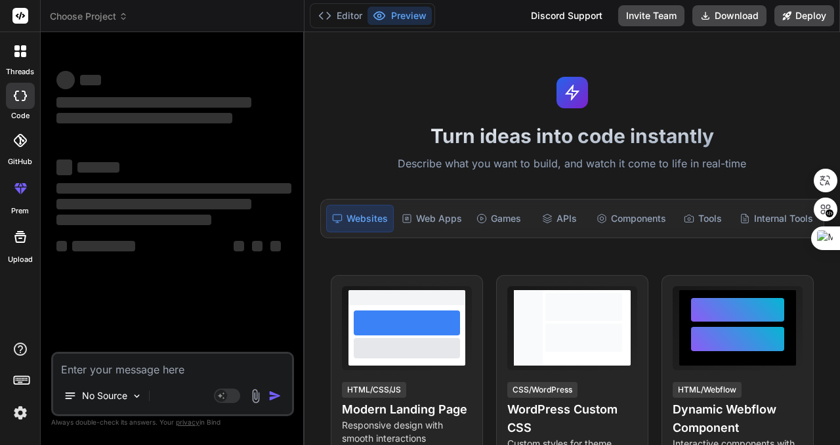
click at [95, 18] on span "Choose Project" at bounding box center [89, 16] width 78 height 13
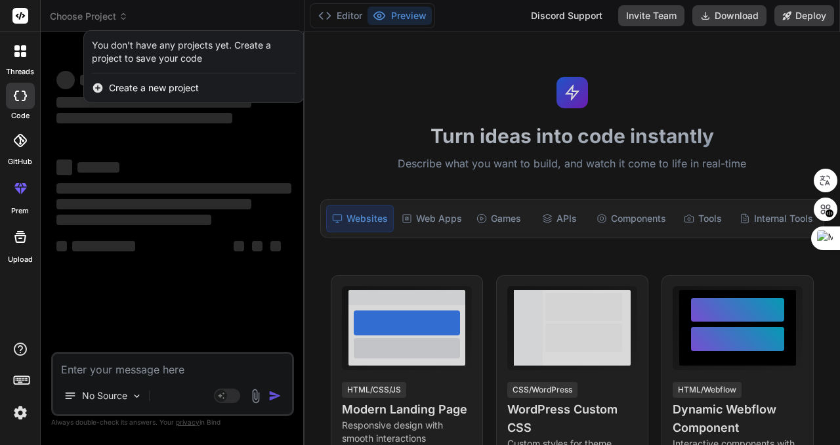
click at [186, 14] on div at bounding box center [420, 222] width 840 height 445
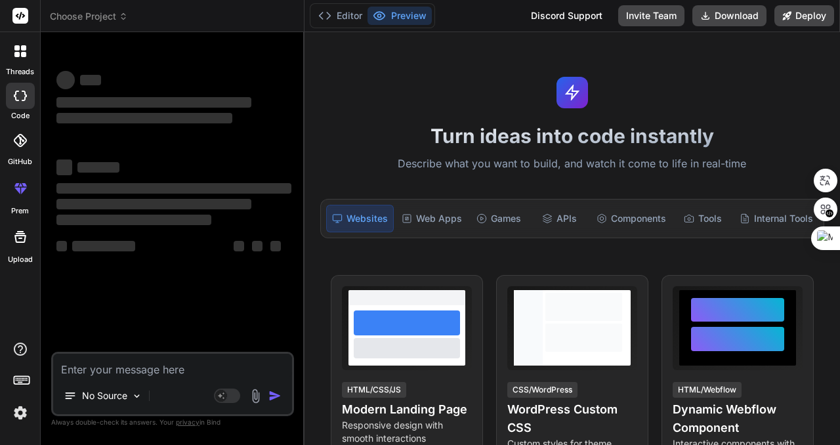
click at [82, 14] on span "Choose Project" at bounding box center [89, 16] width 78 height 13
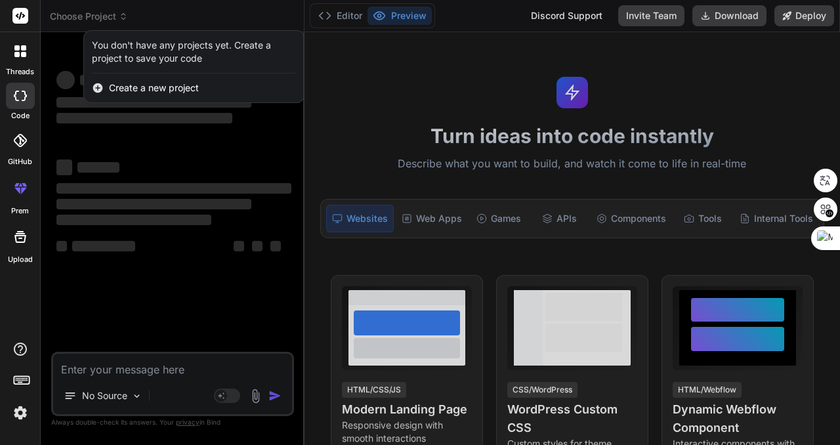
click at [82, 14] on div at bounding box center [420, 222] width 840 height 445
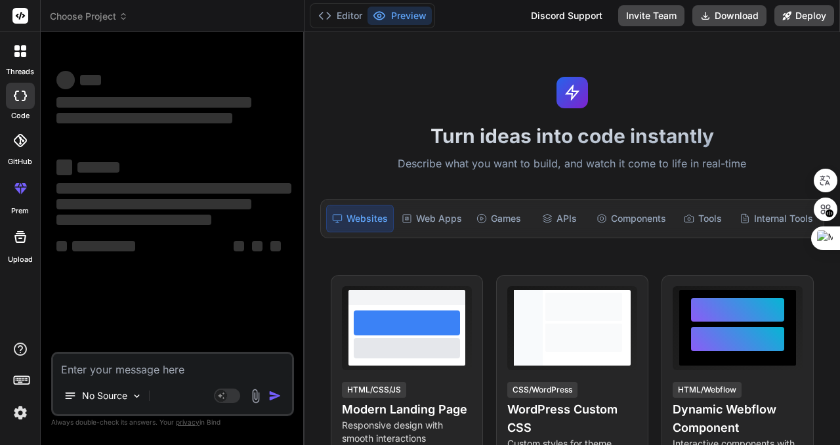
click at [85, 20] on span "Choose Project" at bounding box center [89, 16] width 78 height 13
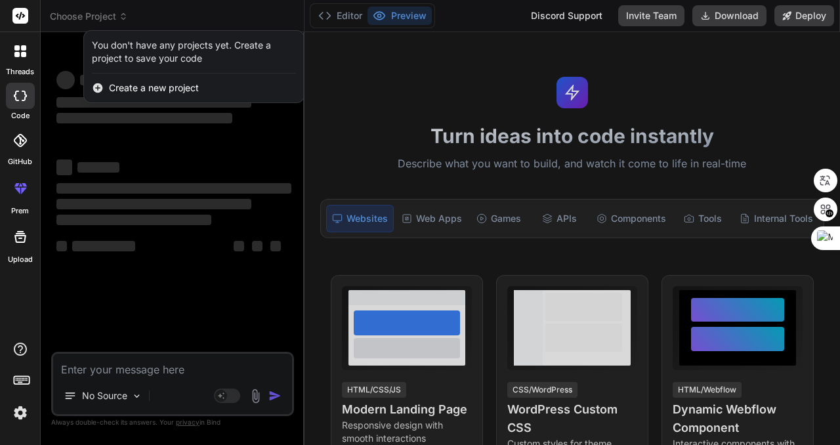
click at [93, 16] on div at bounding box center [420, 222] width 840 height 445
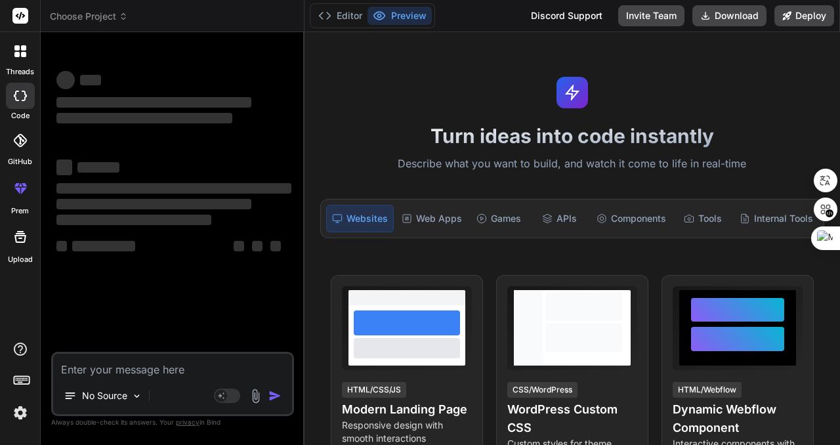
click at [19, 415] on img at bounding box center [20, 413] width 22 height 22
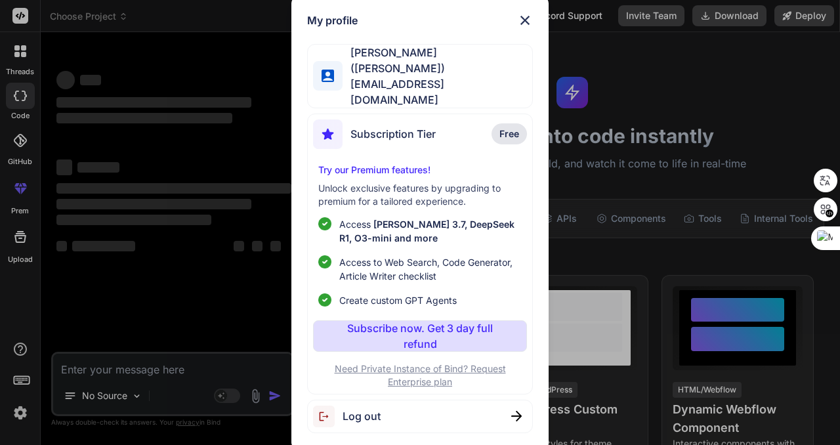
click at [522, 26] on img at bounding box center [525, 20] width 16 height 16
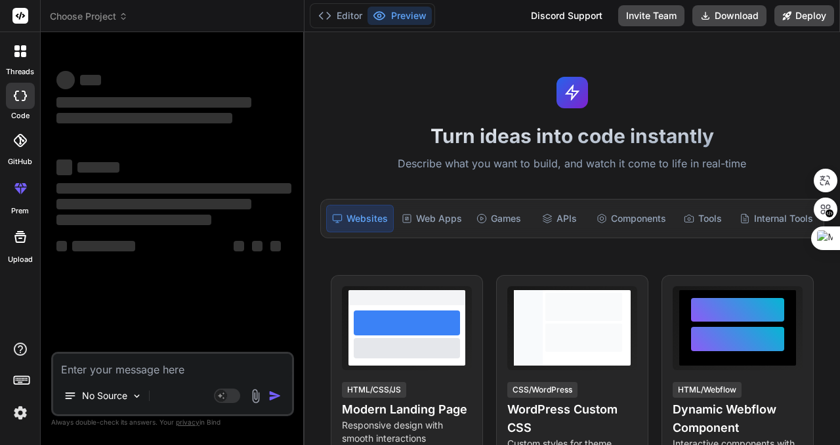
click at [100, 10] on span "Choose Project" at bounding box center [89, 16] width 78 height 13
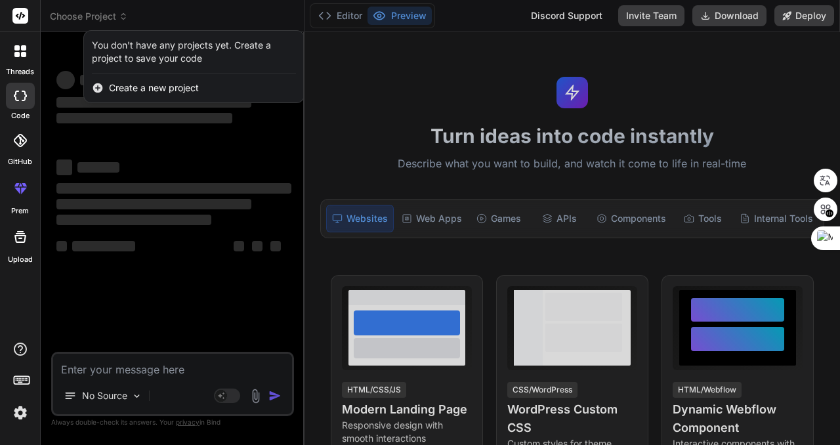
click at [177, 15] on div at bounding box center [420, 222] width 840 height 445
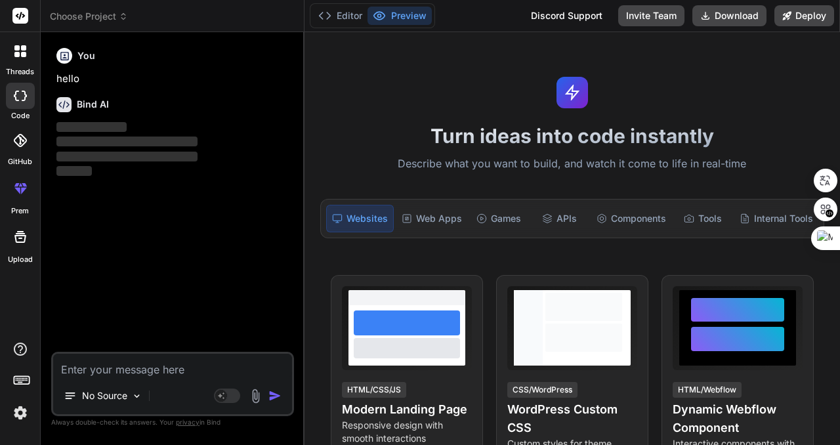
click at [95, 13] on span "Choose Project" at bounding box center [89, 16] width 78 height 13
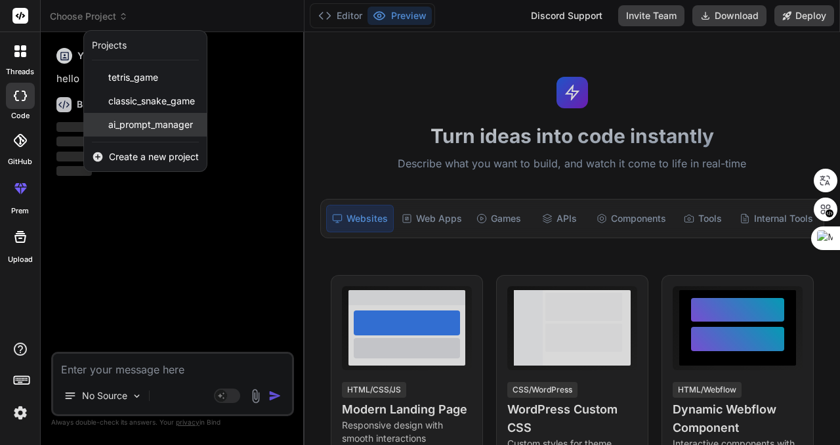
click at [147, 124] on span "ai_prompt_manager" at bounding box center [150, 124] width 85 height 13
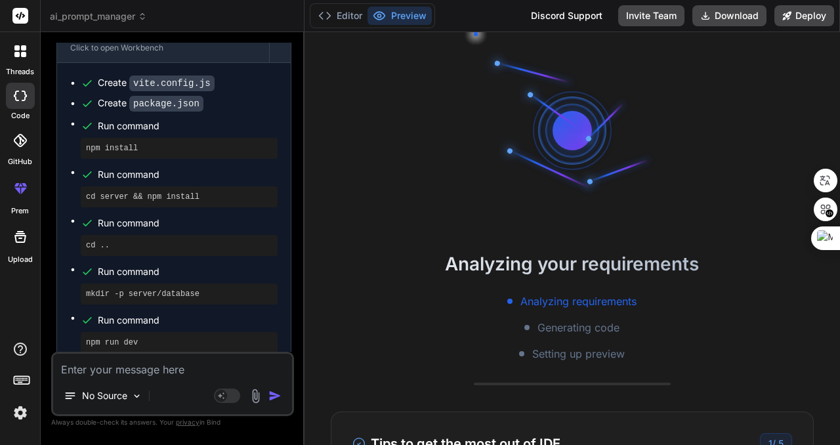
scroll to position [1870, 0]
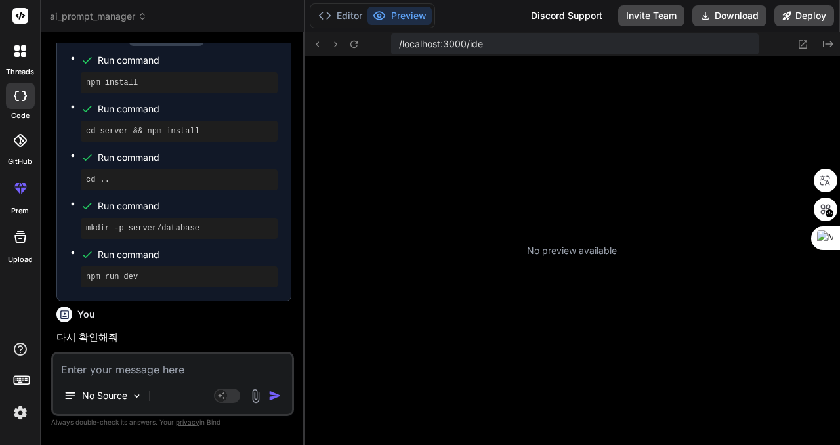
type textarea "x"
